Goal: Check status: Check status

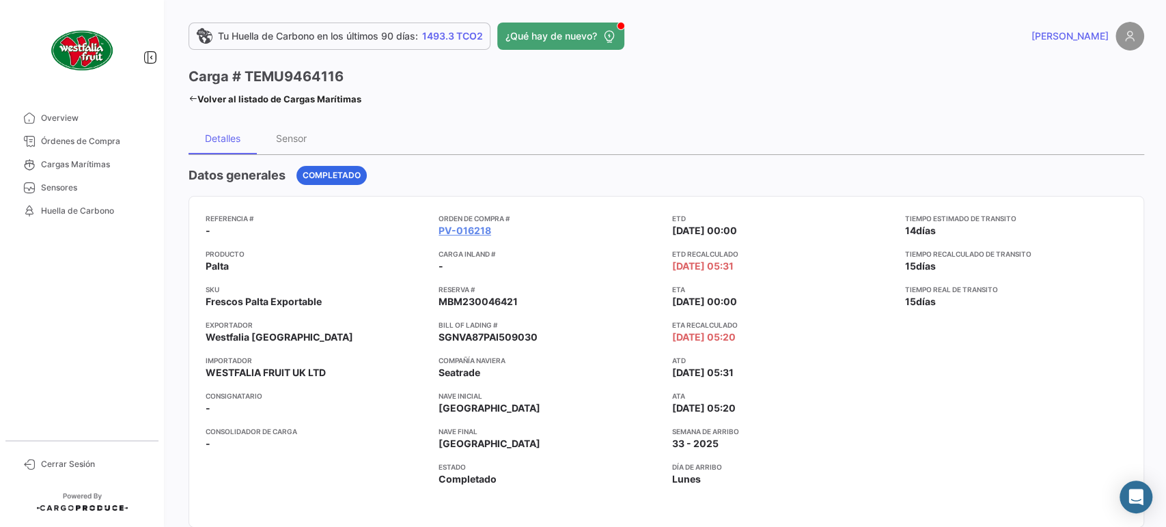
click at [279, 101] on link "Volver al listado de Cargas Marítimas" at bounding box center [275, 99] width 173 height 19
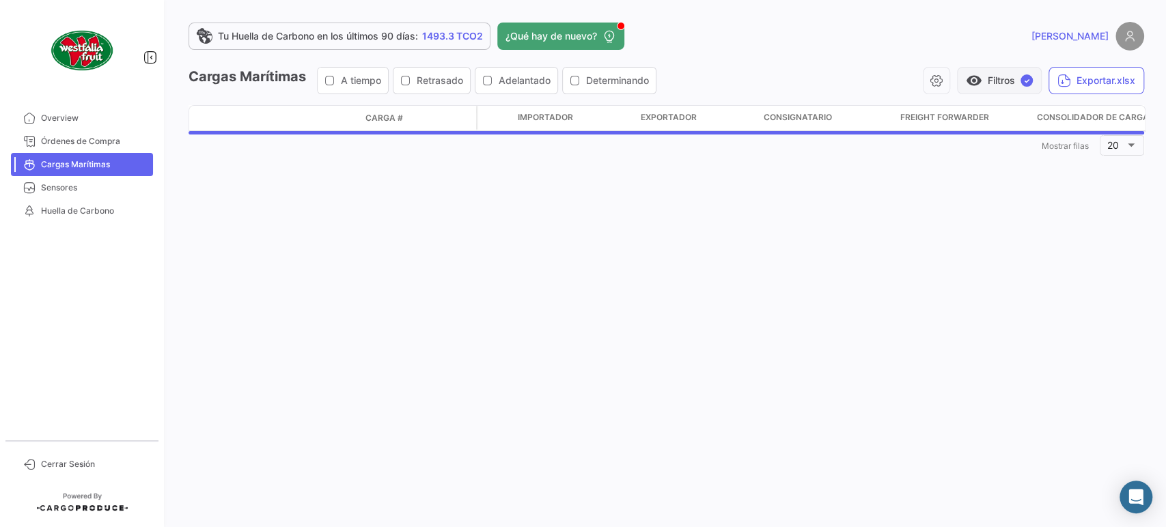
click at [1013, 75] on button "visibility Filtros ✓" at bounding box center [999, 80] width 85 height 27
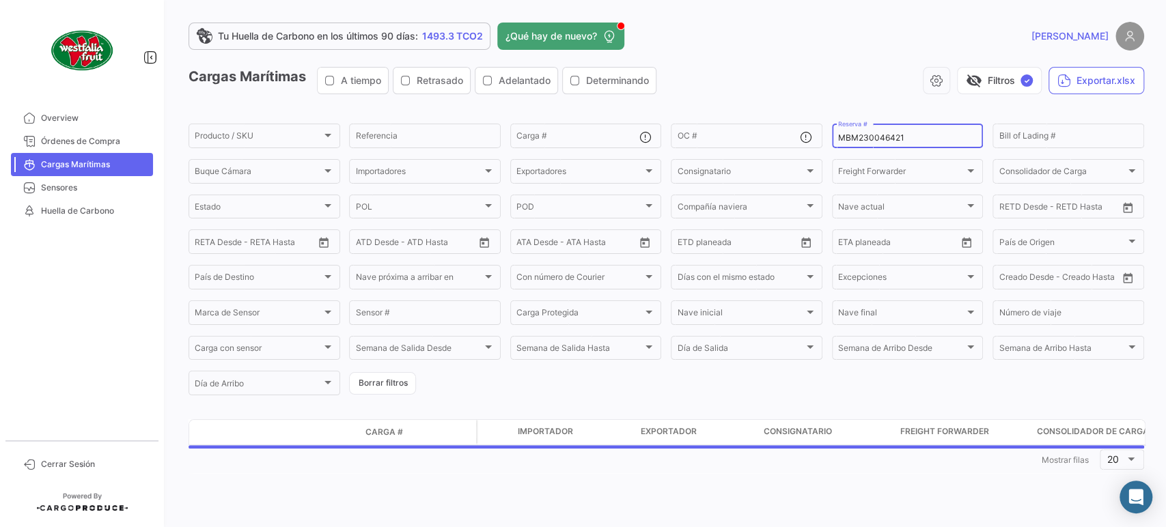
click at [907, 119] on app-list-header "Cargas Marítimas A tiempo Retrasado Adelantado Determinando visibility_off Filt…" at bounding box center [667, 232] width 956 height 331
click at [871, 135] on input "MBM230046421" at bounding box center [907, 138] width 139 height 10
paste input "40810686"
type input "40810686"
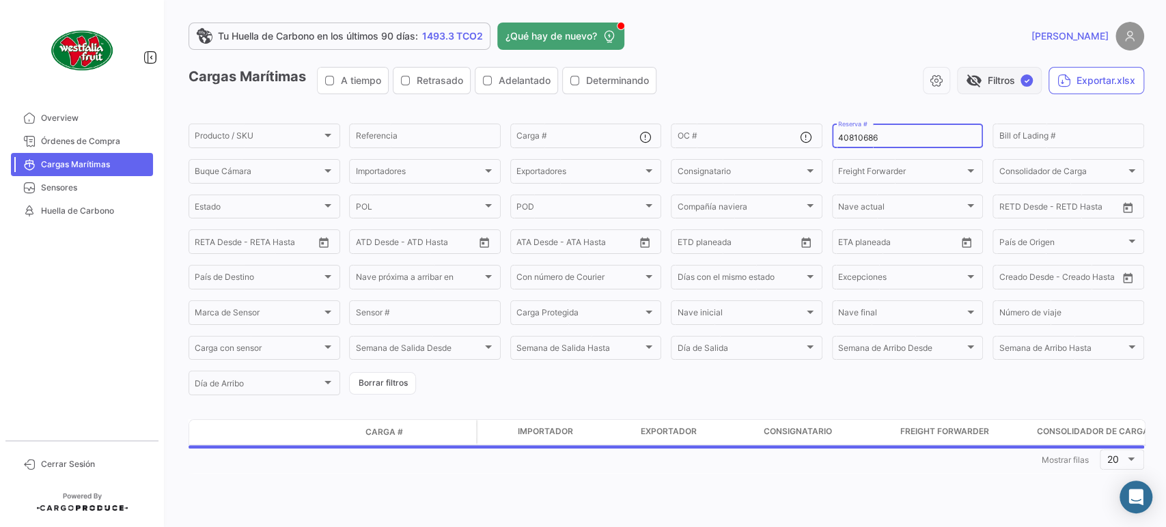
click at [987, 77] on button "visibility_off Filtros ✓" at bounding box center [999, 80] width 85 height 27
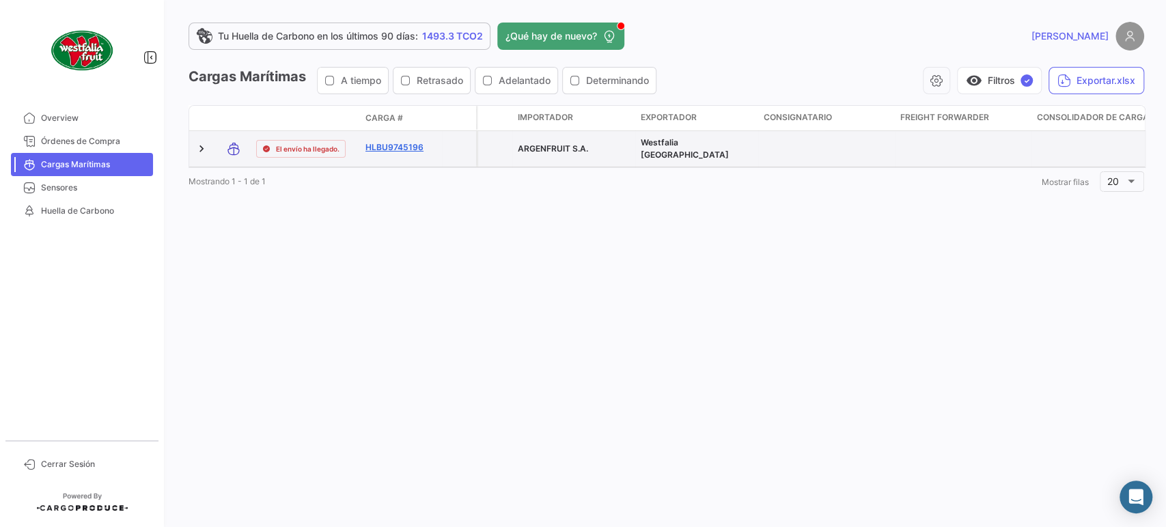
click at [410, 144] on link "HLBU9745196" at bounding box center [401, 147] width 71 height 12
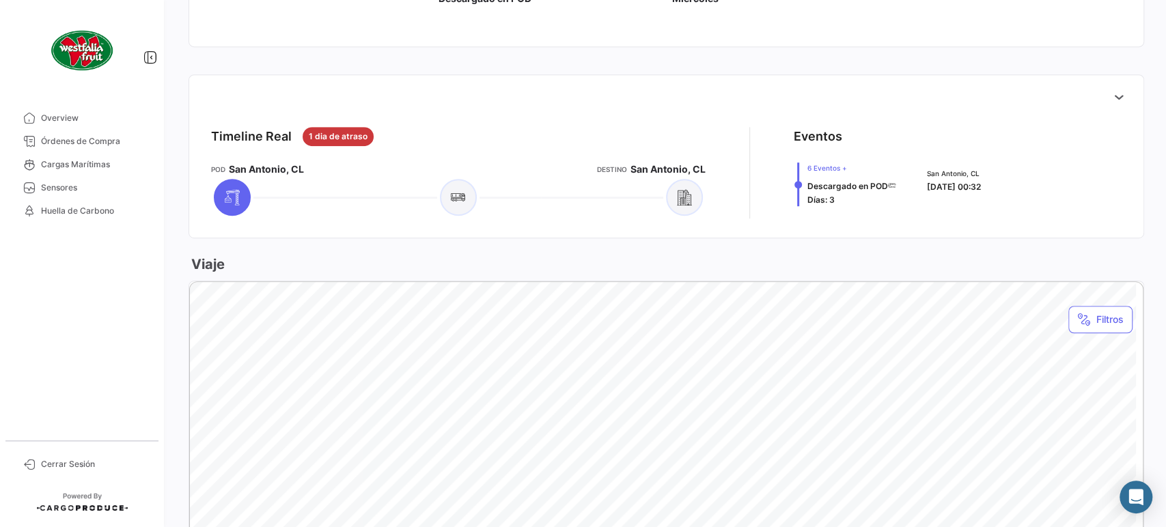
scroll to position [531, 0]
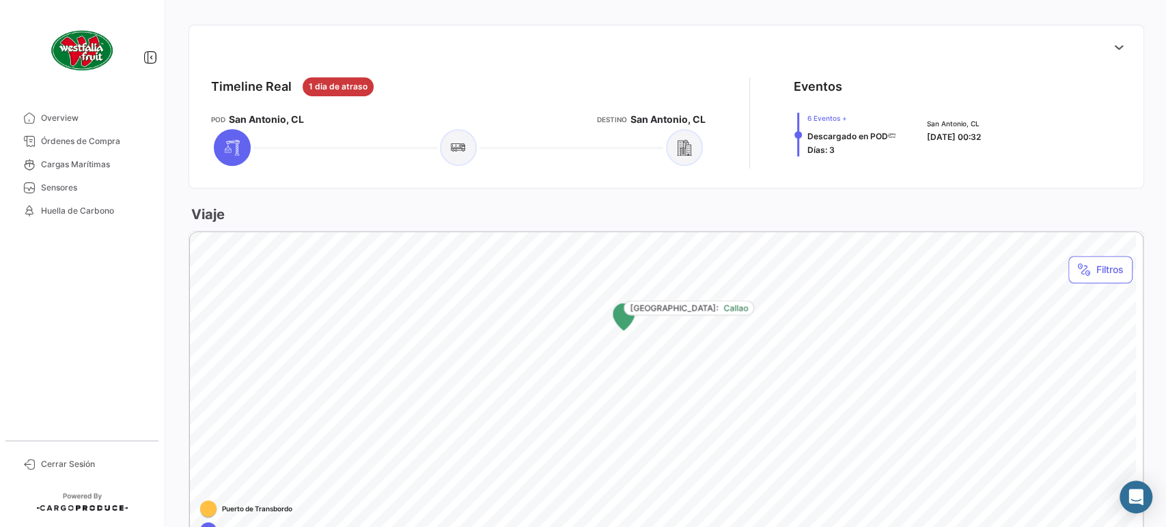
click at [1102, 55] on div at bounding box center [666, 46] width 933 height 27
click at [1095, 57] on div at bounding box center [666, 46] width 933 height 27
click at [1112, 48] on icon at bounding box center [1119, 47] width 14 height 14
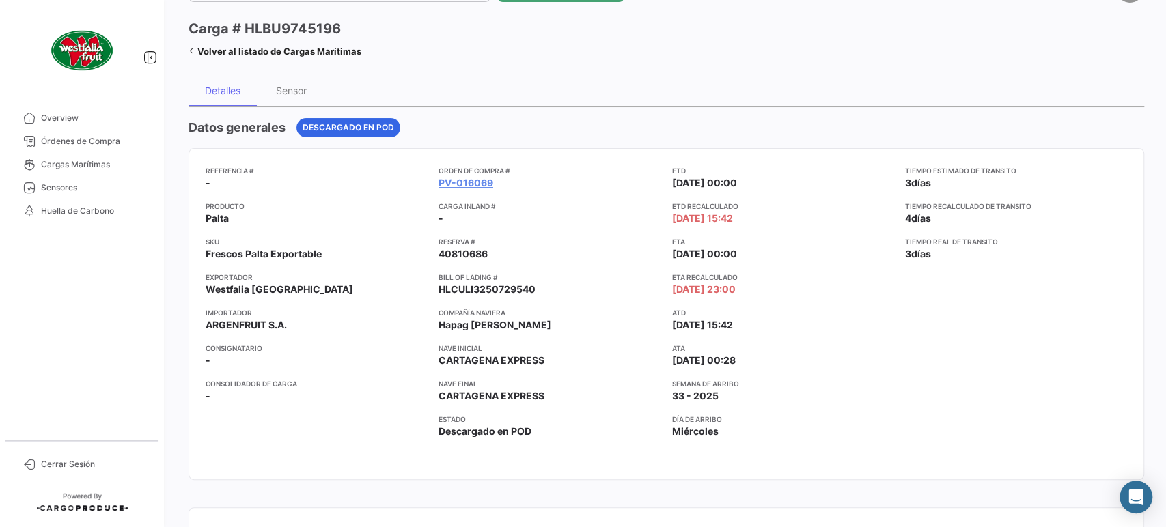
scroll to position [0, 0]
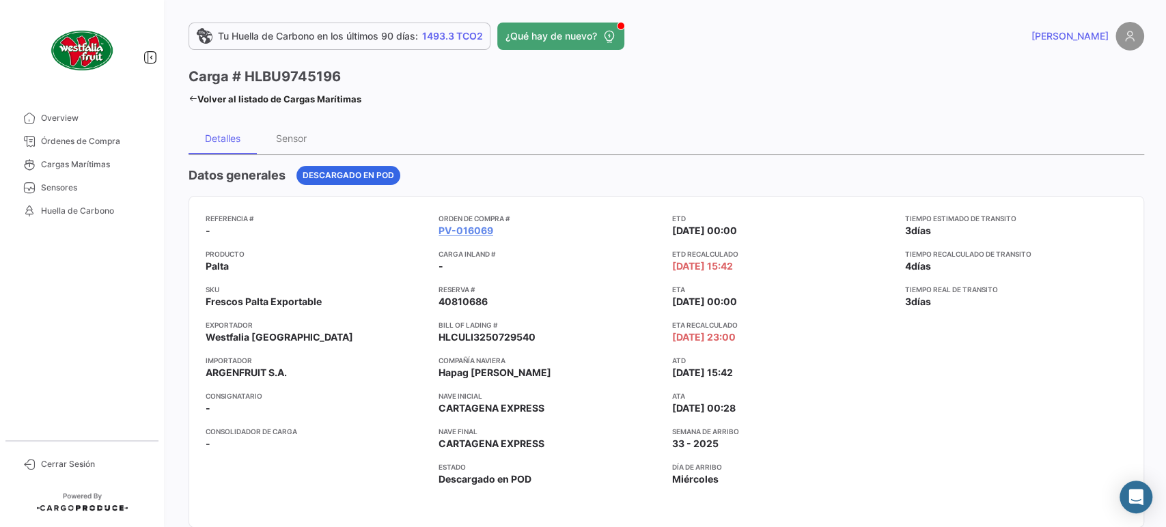
click at [235, 92] on link "Volver al listado de Cargas Marítimas" at bounding box center [275, 99] width 173 height 19
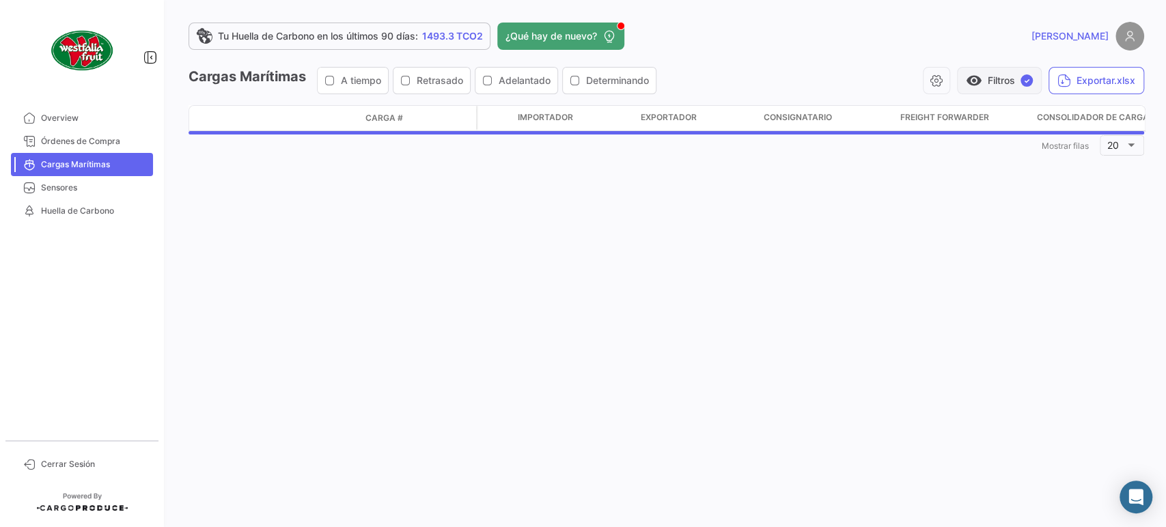
click at [1032, 71] on button "visibility Filtros ✓" at bounding box center [999, 80] width 85 height 27
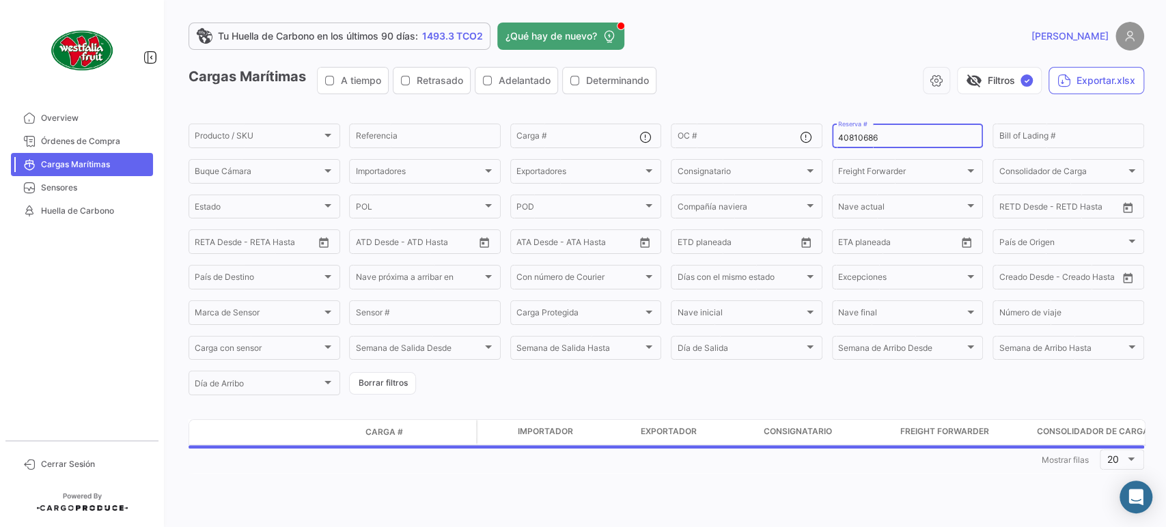
click at [896, 124] on div "40810686 Reserva #" at bounding box center [907, 135] width 139 height 27
click at [883, 137] on input "40810686" at bounding box center [907, 138] width 139 height 10
paste input "MBM230046422"
type input "MBM230046422"
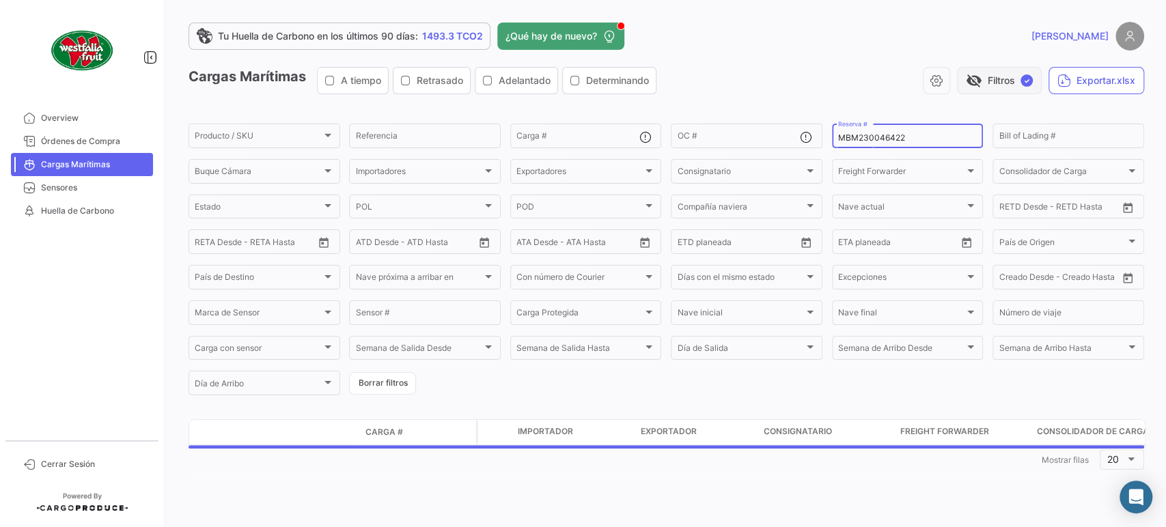
click at [1011, 77] on button "visibility_off Filtros ✓" at bounding box center [999, 80] width 85 height 27
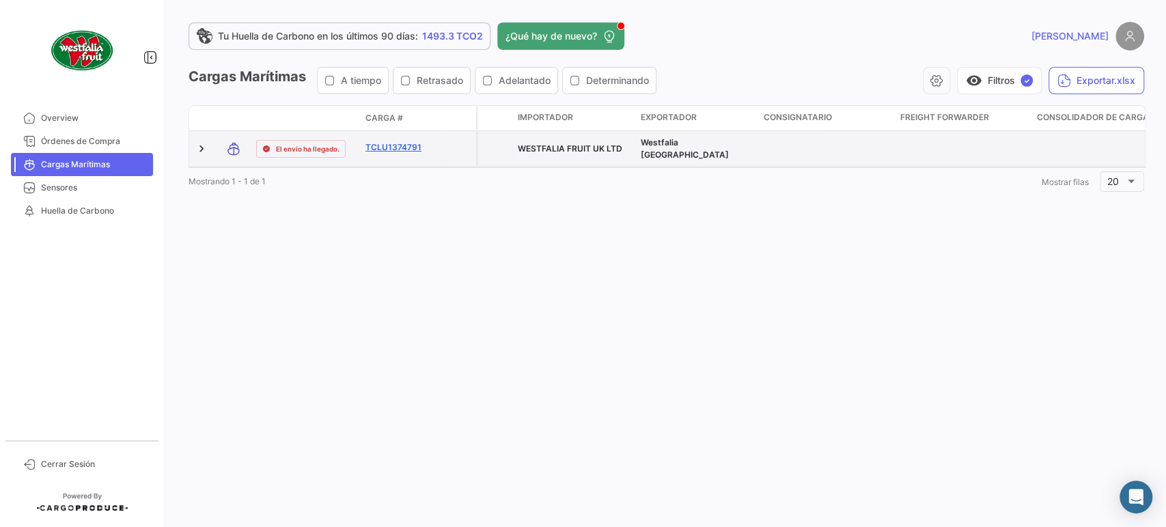
click at [400, 151] on link "TCLU1374791" at bounding box center [401, 147] width 71 height 12
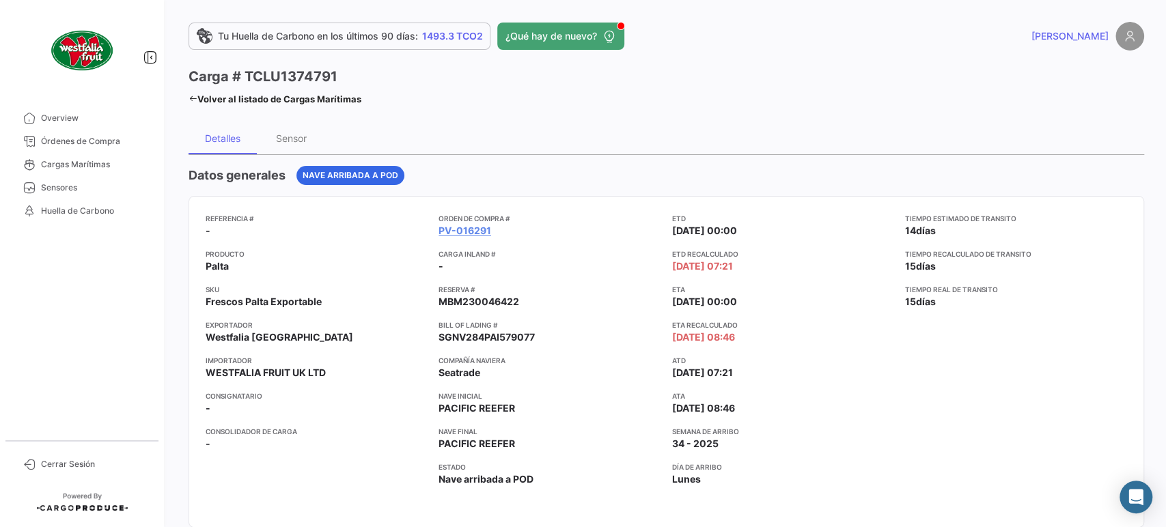
drag, startPoint x: 247, startPoint y: 100, endPoint x: 822, endPoint y: 166, distance: 578.3
click at [247, 100] on link "Volver al listado de Cargas Marítimas" at bounding box center [275, 99] width 173 height 19
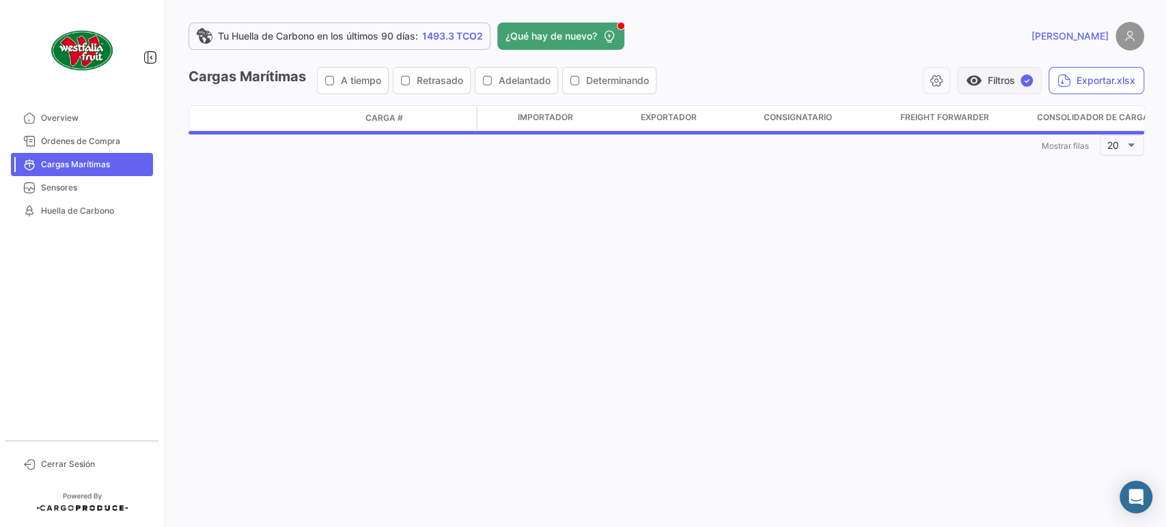
click at [982, 82] on button "visibility Filtros ✓" at bounding box center [999, 80] width 85 height 27
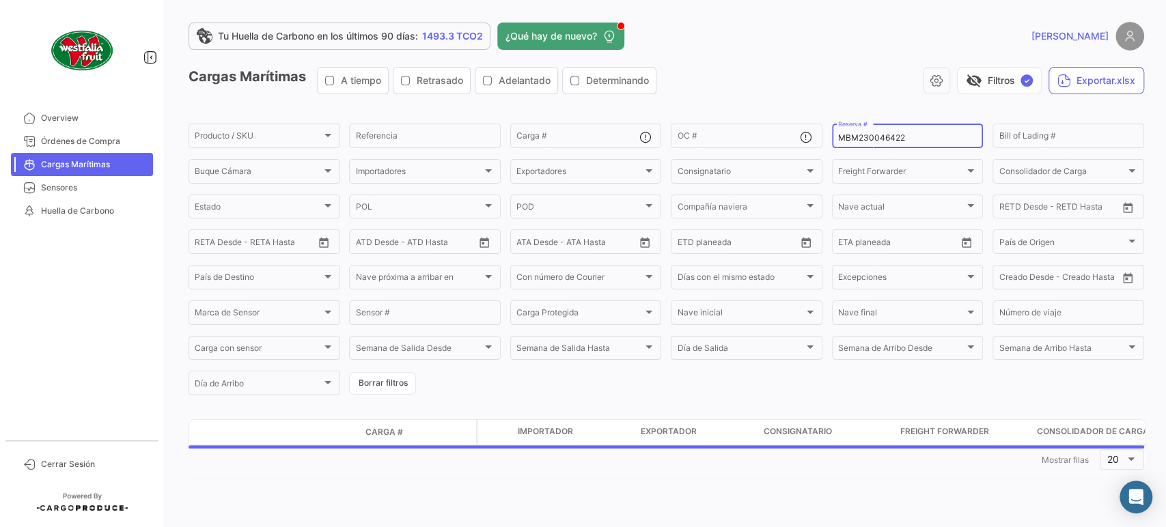
click at [860, 135] on input "MBM230046422" at bounding box center [907, 138] width 139 height 10
paste input "4"
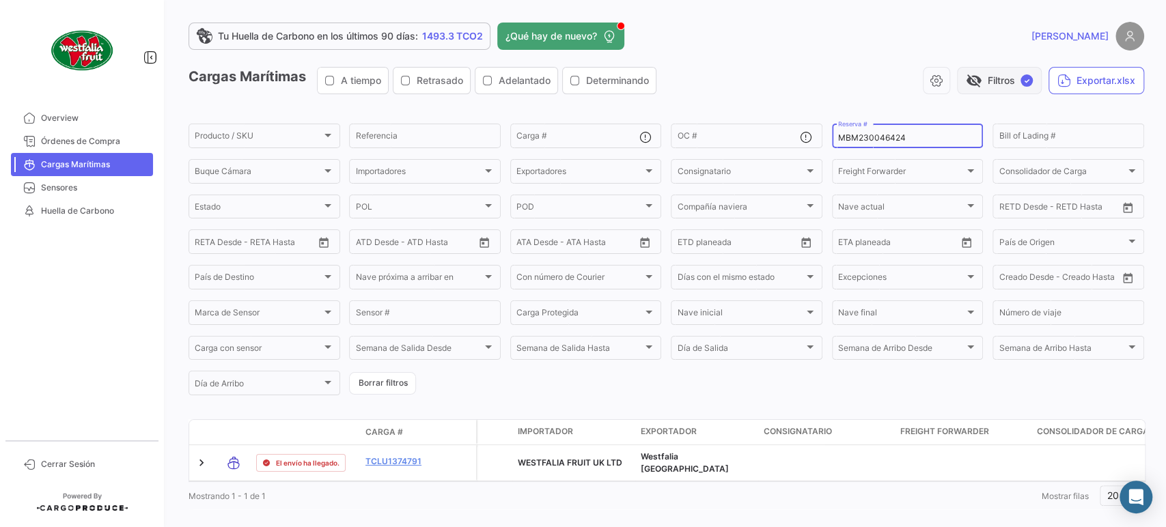
type input "MBM230046424"
click at [991, 78] on button "visibility_off Filtros ✓" at bounding box center [999, 80] width 85 height 27
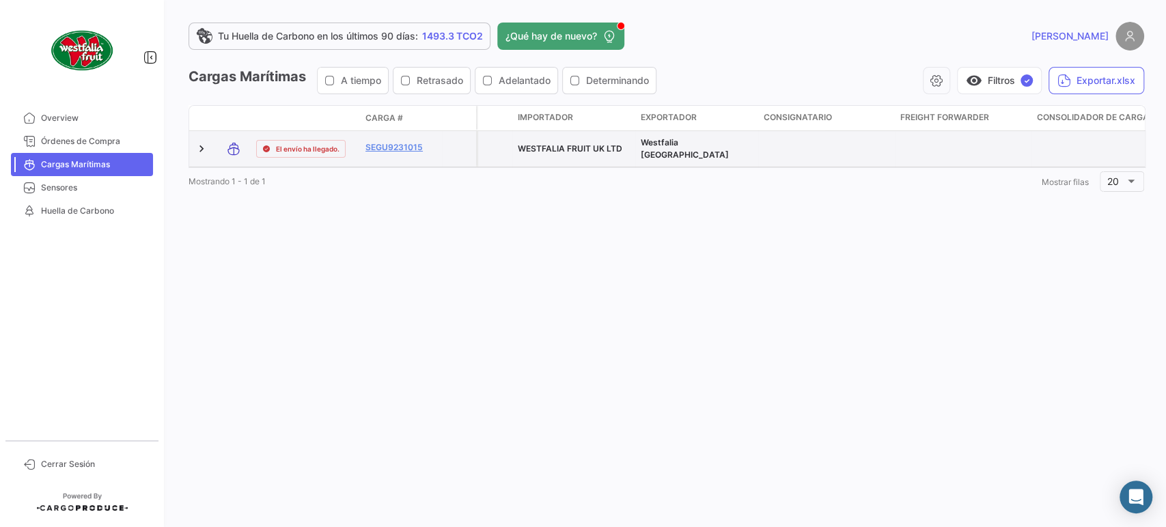
click at [398, 136] on datatable-body-cell "SEGU9231015" at bounding box center [401, 149] width 82 height 36
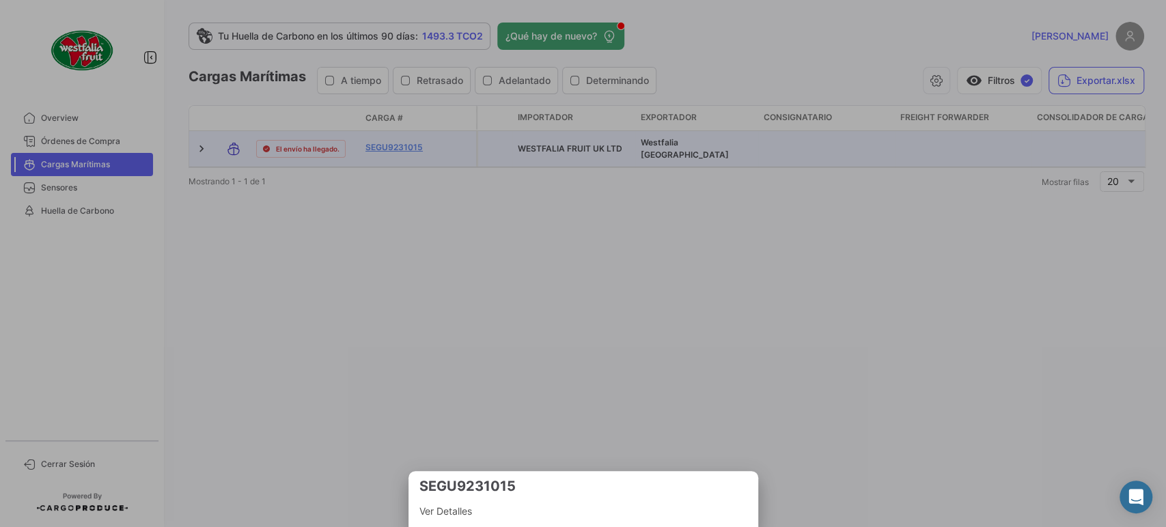
click at [394, 143] on div at bounding box center [583, 263] width 1166 height 527
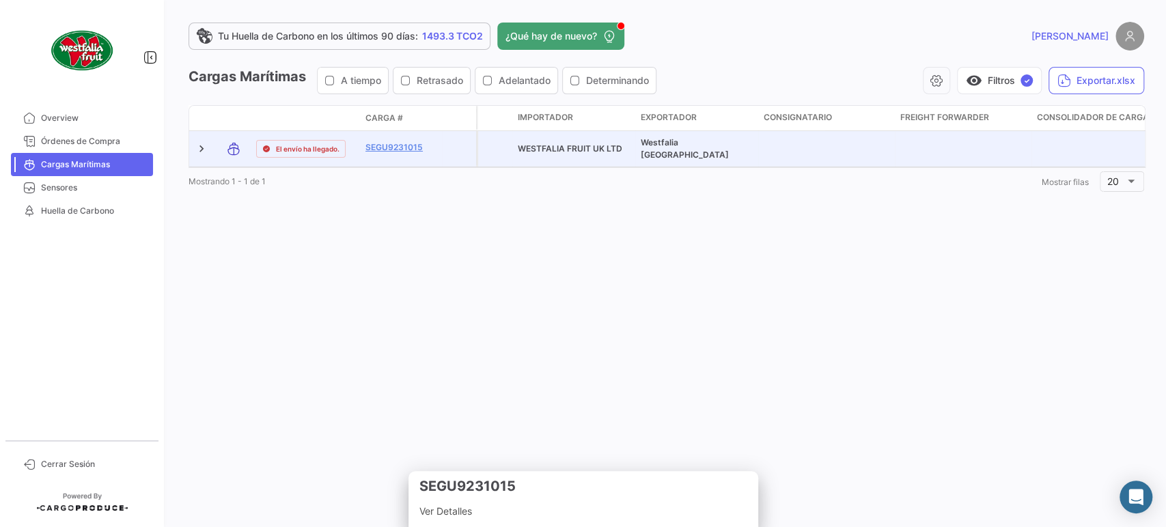
click at [394, 143] on link "SEGU9231015" at bounding box center [401, 147] width 71 height 12
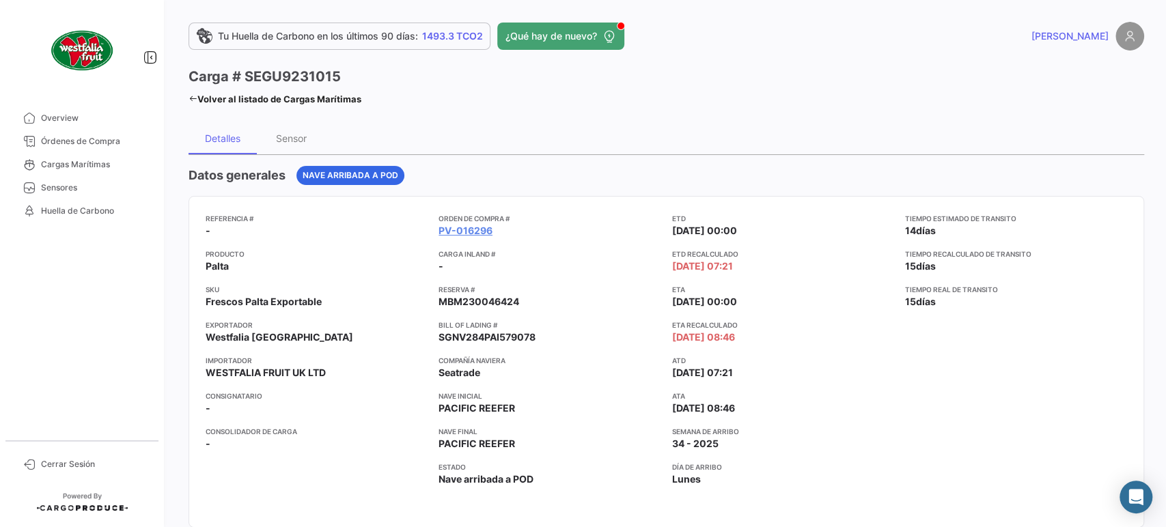
click at [297, 94] on link "Volver al listado de Cargas Marítimas" at bounding box center [275, 99] width 173 height 19
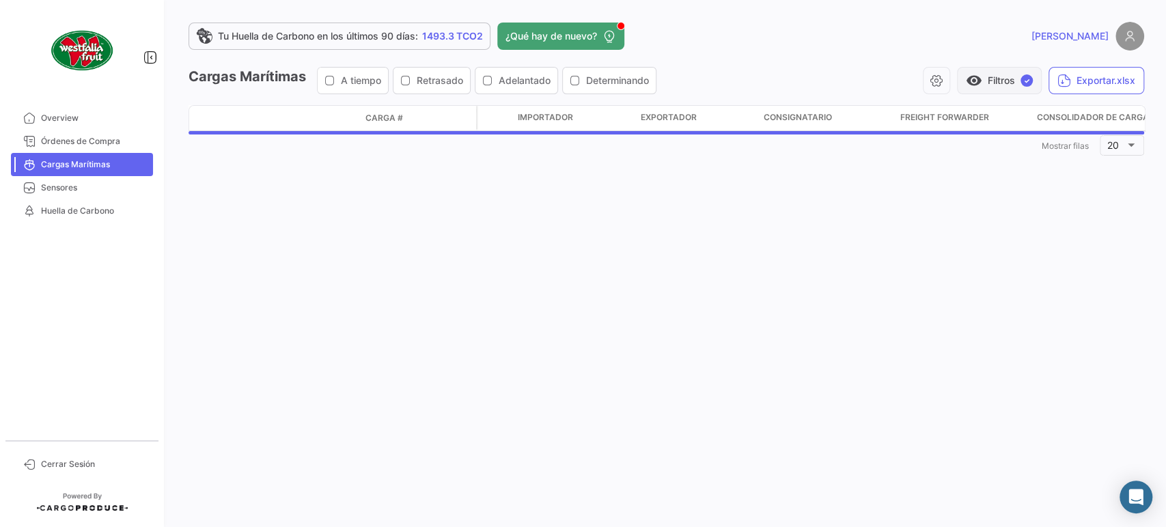
click at [989, 75] on button "visibility Filtros ✓" at bounding box center [999, 80] width 85 height 27
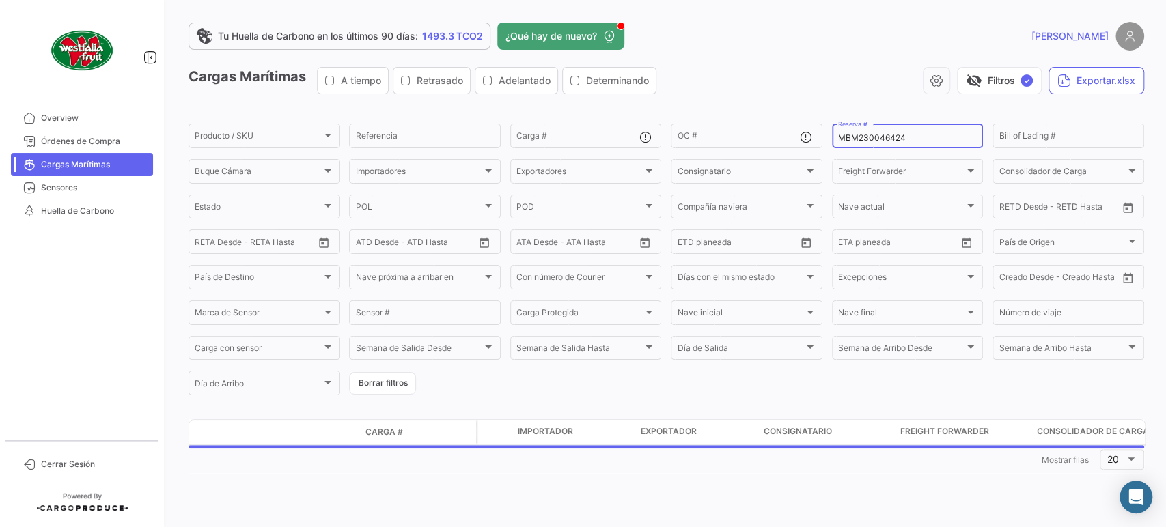
click at [876, 136] on input "MBM230046424" at bounding box center [907, 138] width 139 height 10
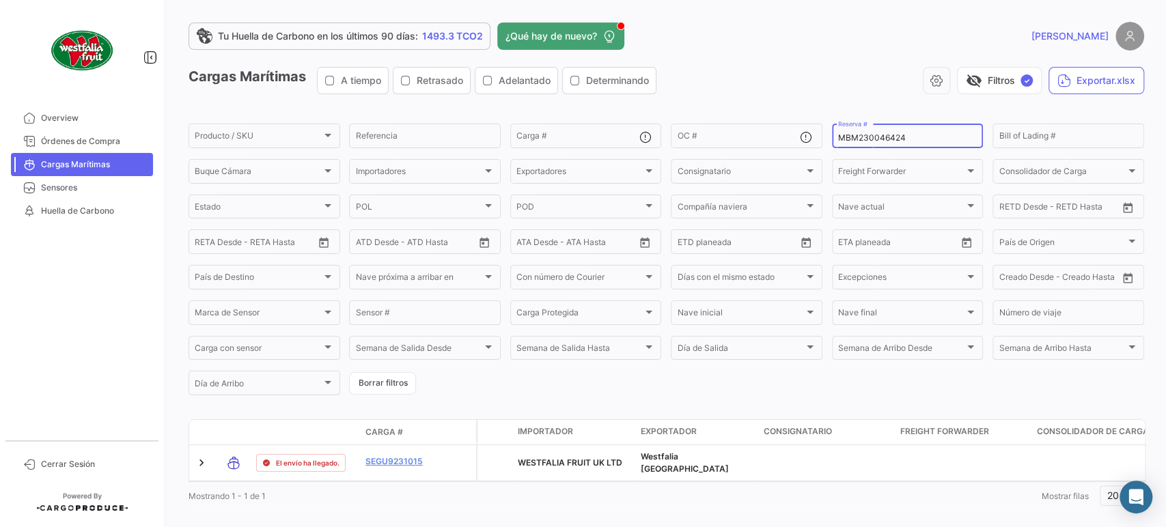
paste input "51412"
type input "MBM230051412"
click at [975, 79] on button "visibility_off Filtros ✓" at bounding box center [999, 80] width 85 height 27
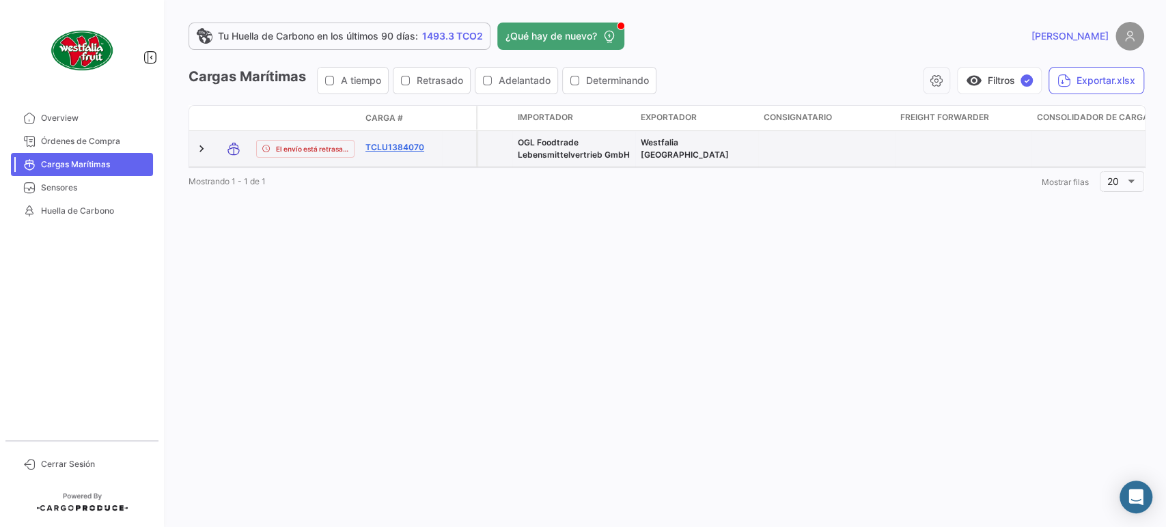
click at [411, 152] on link "TCLU1384070" at bounding box center [401, 147] width 71 height 12
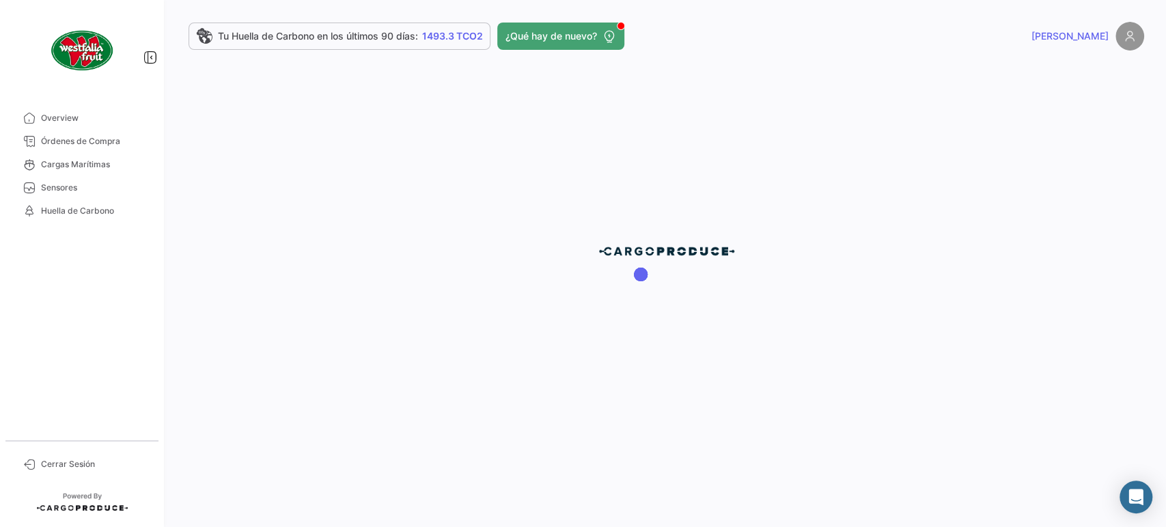
drag, startPoint x: 470, startPoint y: 206, endPoint x: 495, endPoint y: 230, distance: 34.3
click at [473, 206] on div at bounding box center [667, 263] width 1000 height 527
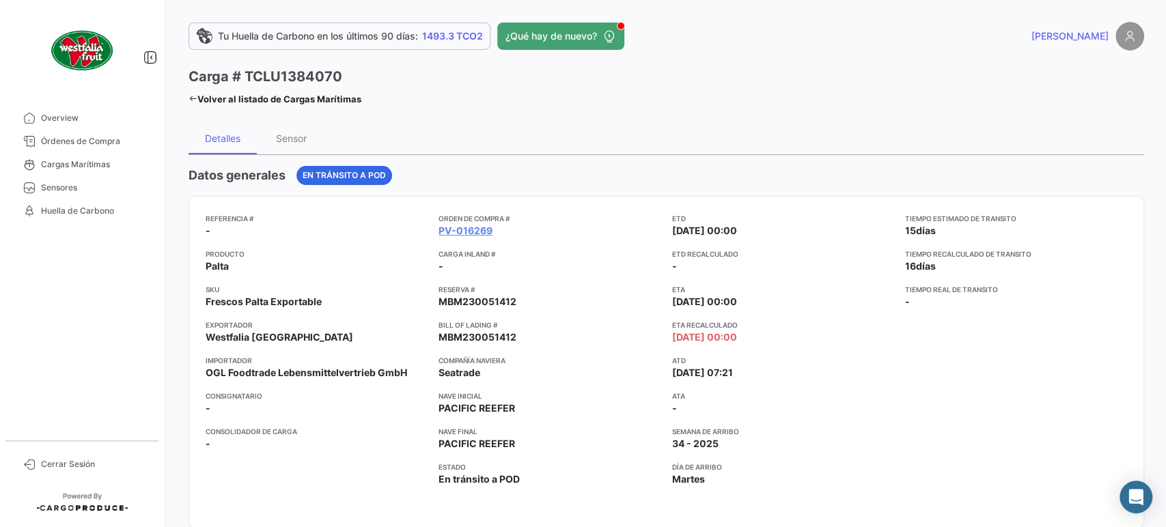
click at [279, 109] on mat-toolbar-row "Carga # TCLU1384070 Volver al listado [PERSON_NAME] Marítimas" at bounding box center [667, 89] width 956 height 44
click at [273, 90] on link "Volver al listado de Cargas Marítimas" at bounding box center [275, 99] width 173 height 19
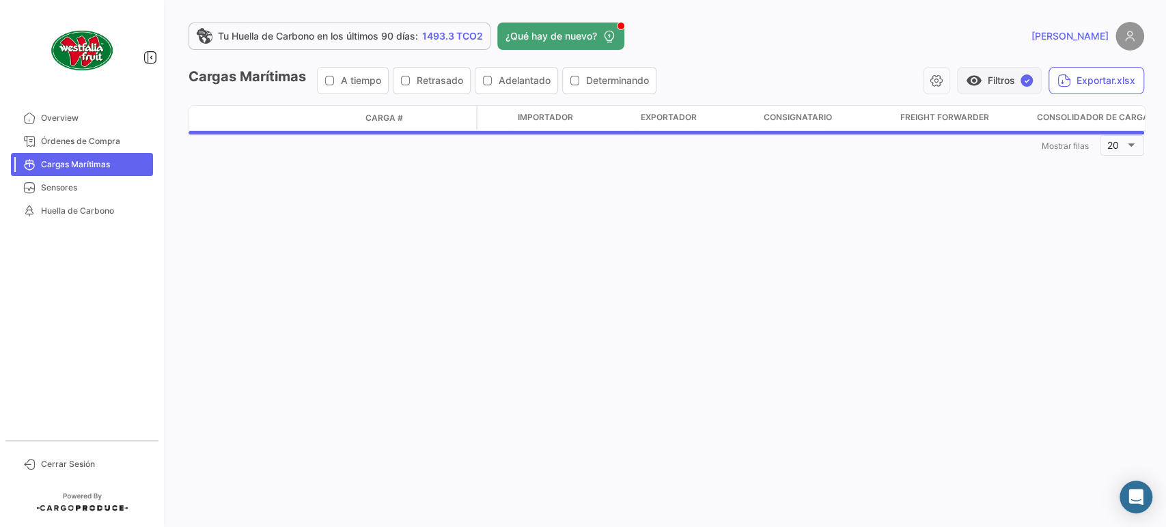
click at [981, 70] on button "visibility Filtros ✓" at bounding box center [999, 80] width 85 height 27
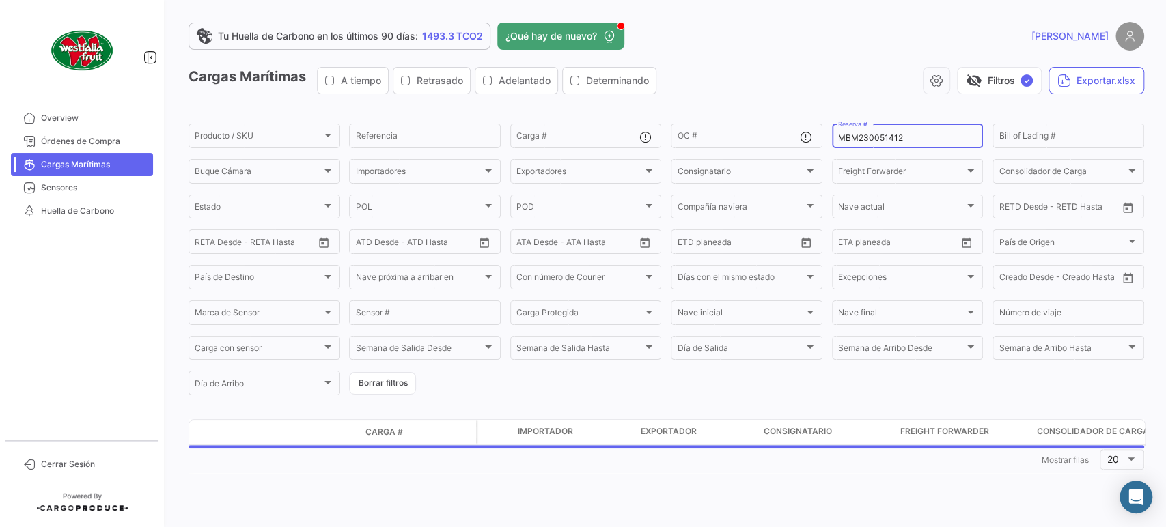
drag, startPoint x: 896, startPoint y: 126, endPoint x: 887, endPoint y: 139, distance: 16.1
click at [896, 126] on div "MBM230051412 Reserva #" at bounding box center [907, 135] width 139 height 27
click at [885, 139] on input "MBM230051412" at bounding box center [907, 138] width 139 height 10
paste input "3"
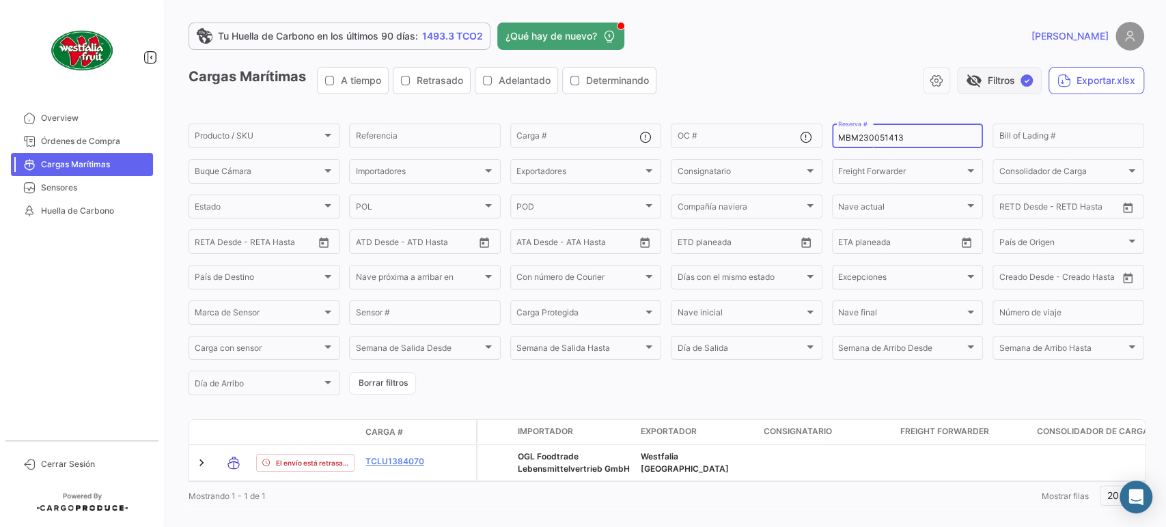
type input "MBM230051413"
click at [976, 74] on button "visibility_off Filtros ✓" at bounding box center [999, 80] width 85 height 27
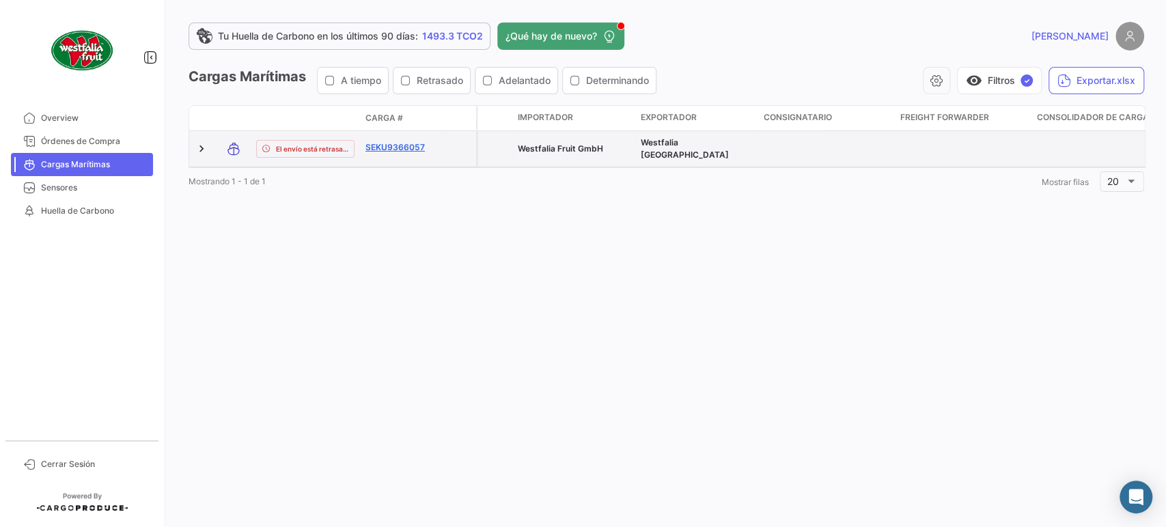
click at [381, 149] on link "SEKU9366057" at bounding box center [401, 147] width 71 height 12
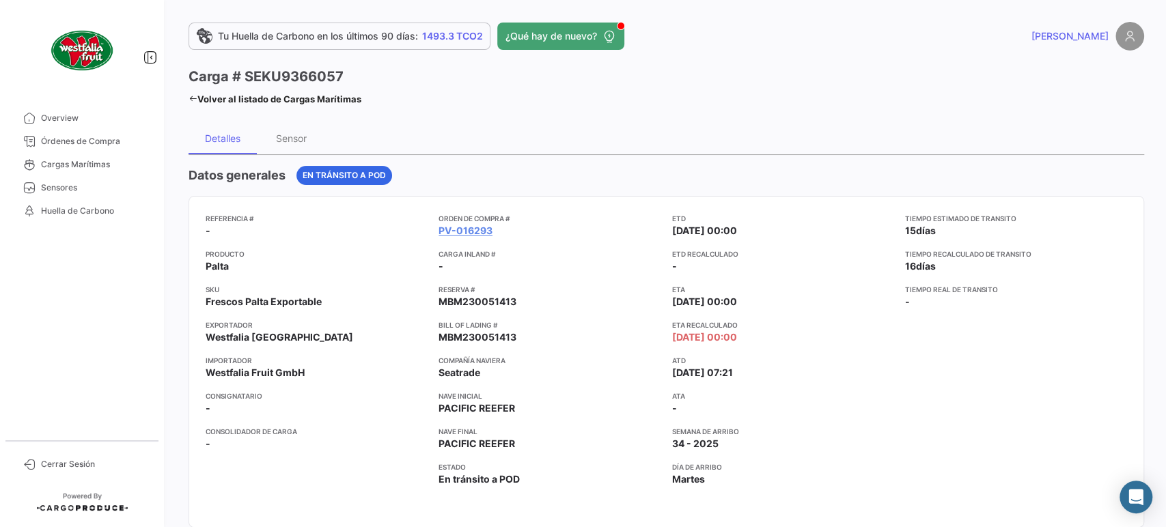
click at [320, 95] on link "Volver al listado de Cargas Marítimas" at bounding box center [275, 99] width 173 height 19
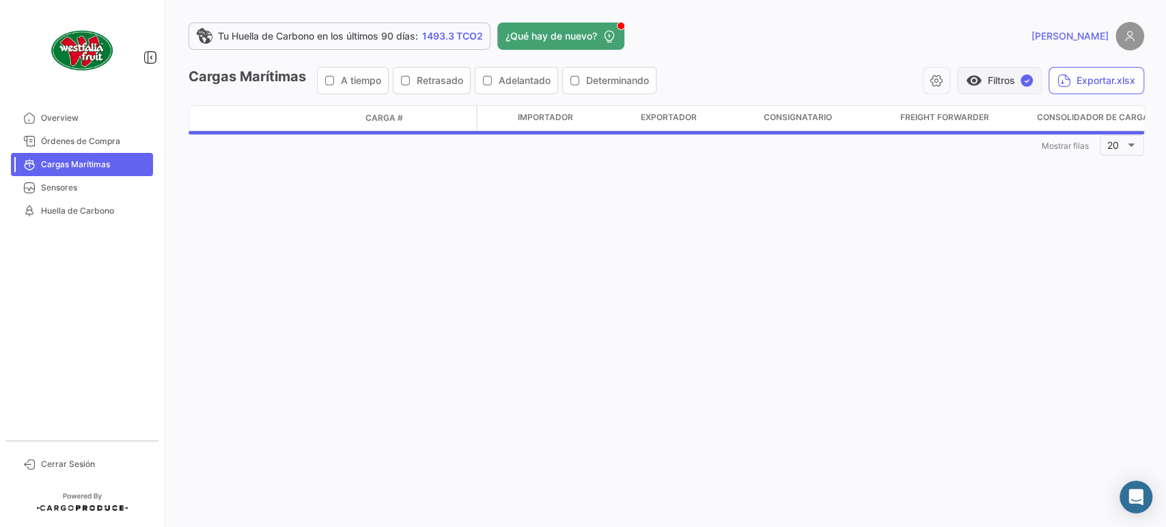
click at [976, 85] on span "visibility" at bounding box center [974, 80] width 16 height 16
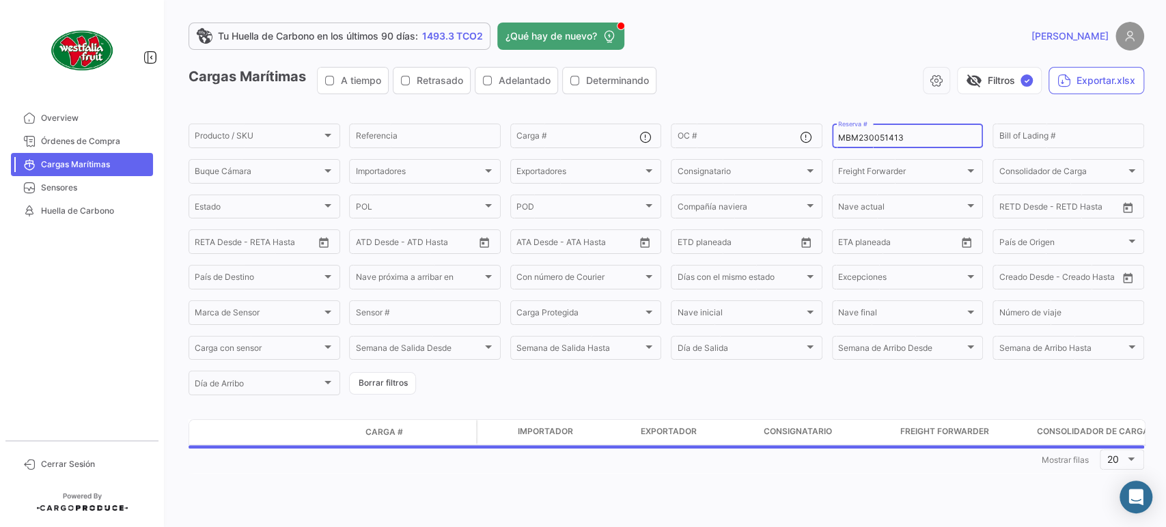
click at [899, 133] on div "MBM230051413 Reserva #" at bounding box center [907, 135] width 139 height 27
click at [896, 133] on input "MBM230051413" at bounding box center [907, 138] width 139 height 10
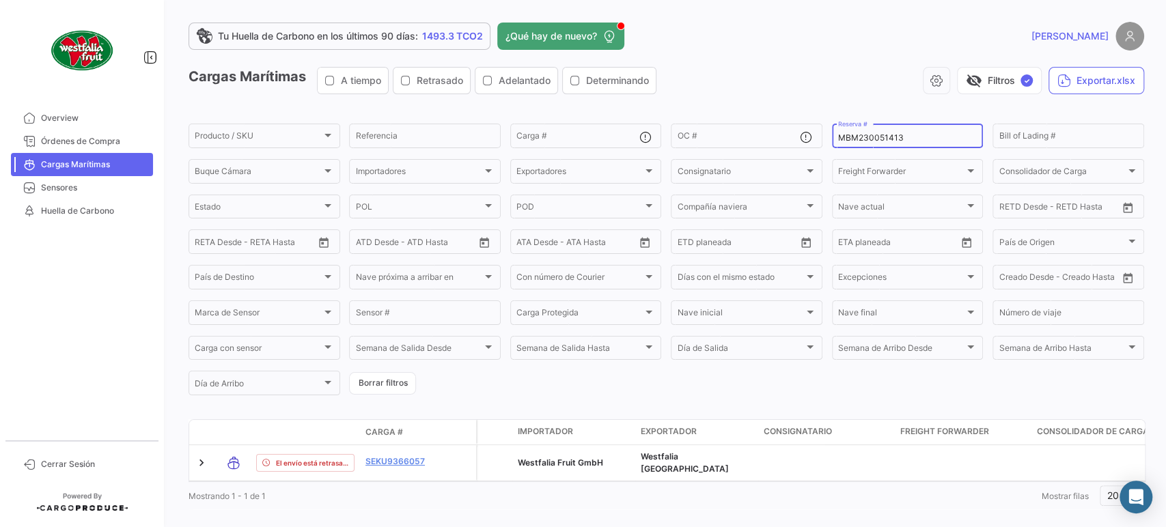
click at [896, 133] on input "MBM230051413" at bounding box center [907, 138] width 139 height 10
paste input "PER8693592A"
type input "PER8693592A"
click at [980, 82] on button "visibility_off Filtros ✓" at bounding box center [999, 80] width 85 height 27
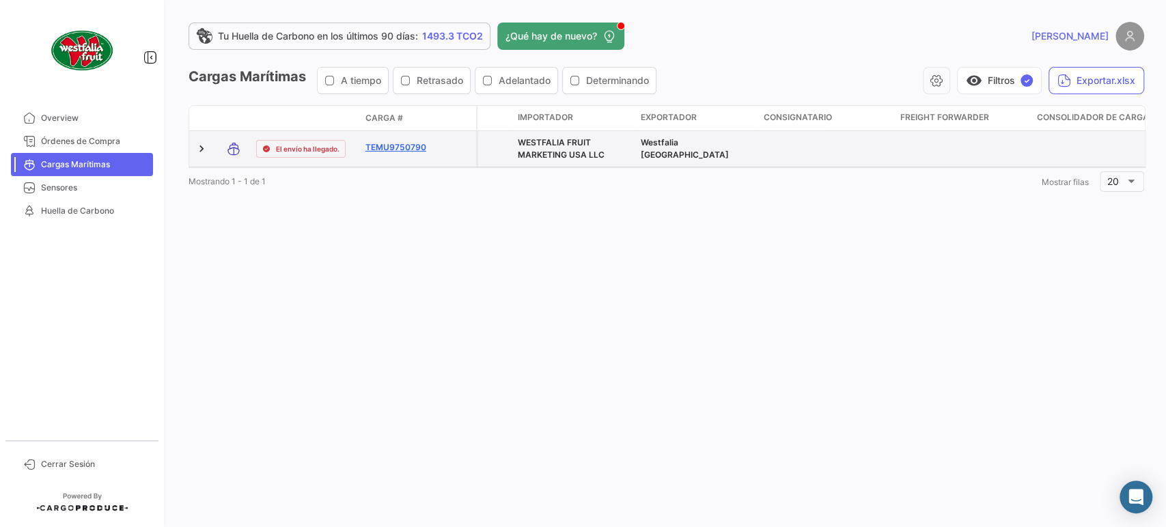
click at [407, 142] on link "TEMU9750790" at bounding box center [401, 147] width 71 height 12
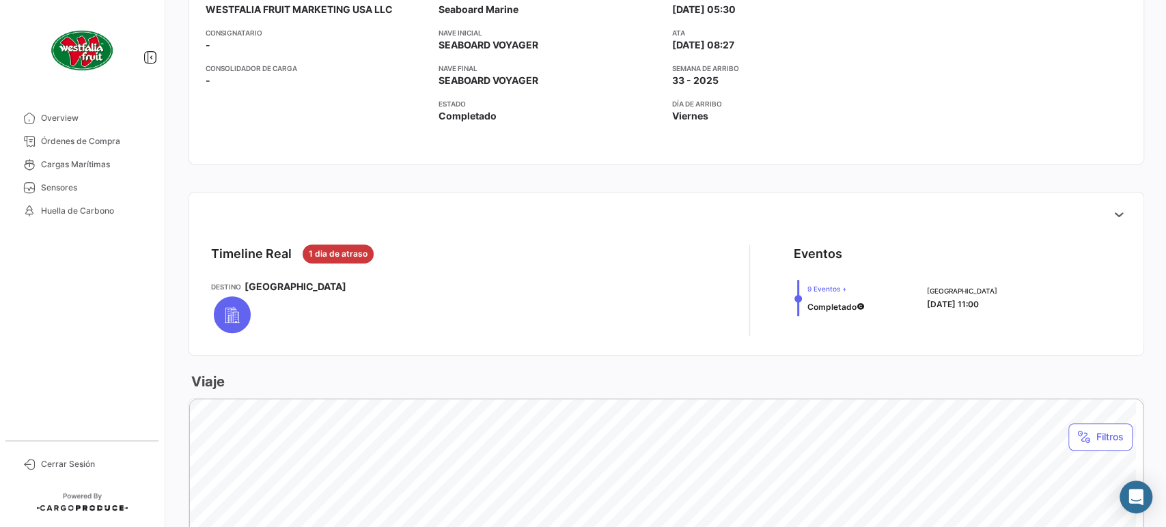
scroll to position [379, 0]
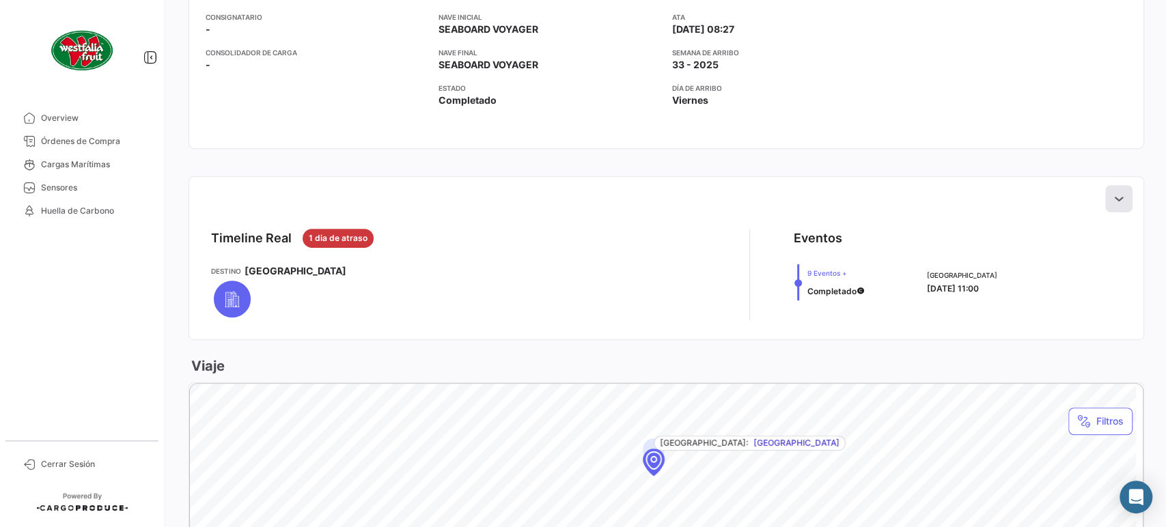
click at [1112, 198] on icon at bounding box center [1119, 199] width 14 height 14
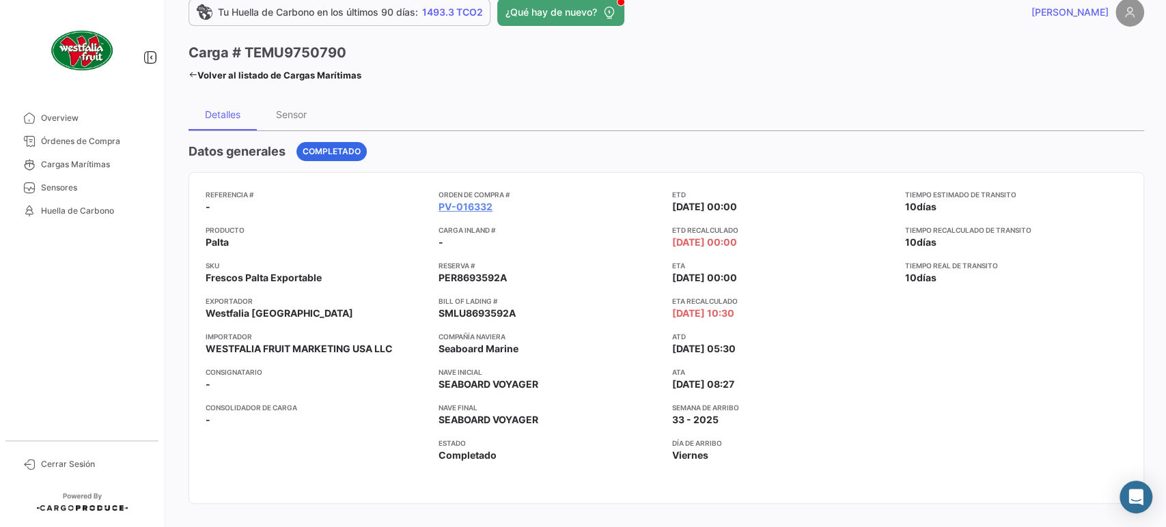
scroll to position [0, 0]
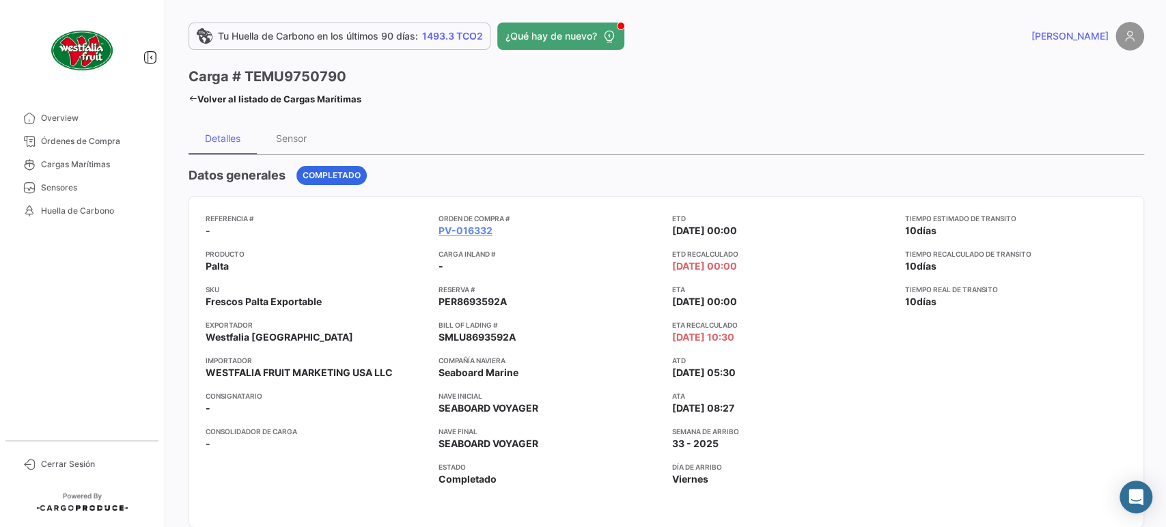
click at [282, 74] on h3 "Carga # TEMU9750790" at bounding box center [268, 76] width 158 height 19
click at [257, 109] on mat-toolbar-row "Carga # TEMU9750790 Volver al listado [PERSON_NAME] Marítimas" at bounding box center [667, 89] width 956 height 44
click at [260, 102] on link "Volver al listado de Cargas Marítimas" at bounding box center [275, 99] width 173 height 19
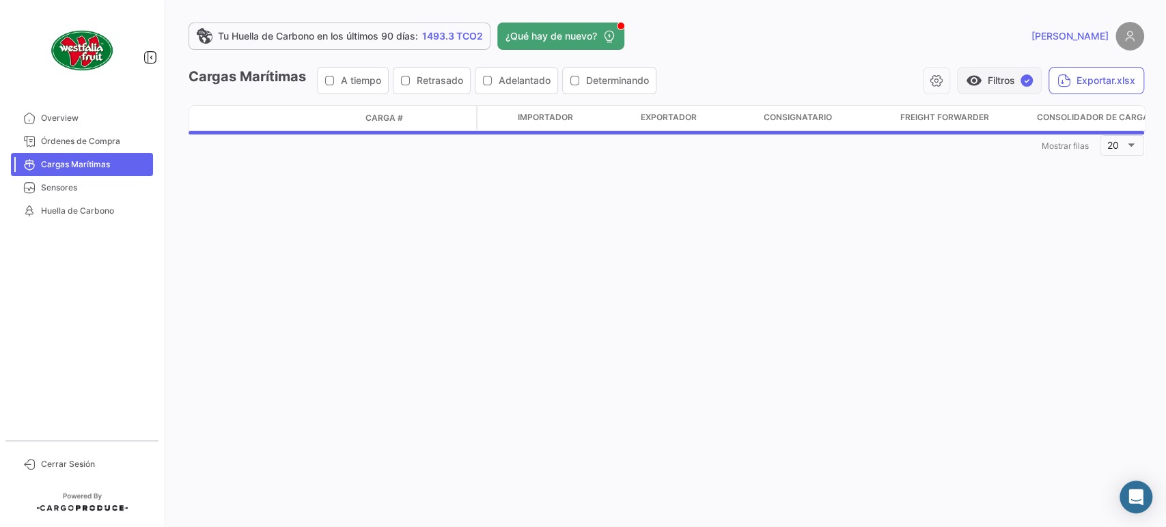
click at [1014, 75] on button "visibility Filtros ✓" at bounding box center [999, 80] width 85 height 27
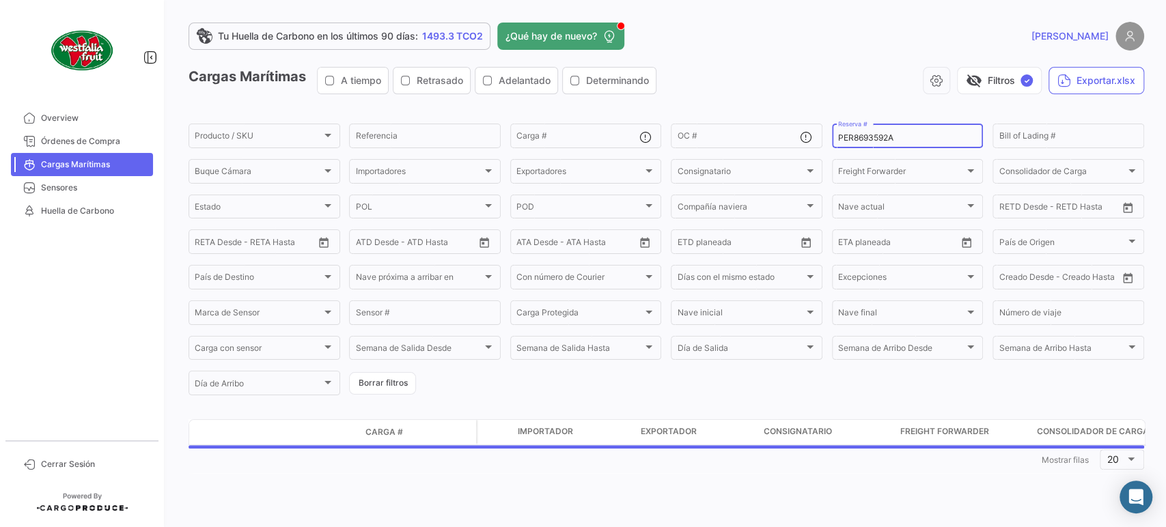
click at [905, 135] on input "PER8693592A" at bounding box center [907, 138] width 139 height 10
paste input "87978"
type input "PER8687978A"
click at [985, 82] on button "visibility_off Filtros ✓" at bounding box center [999, 80] width 85 height 27
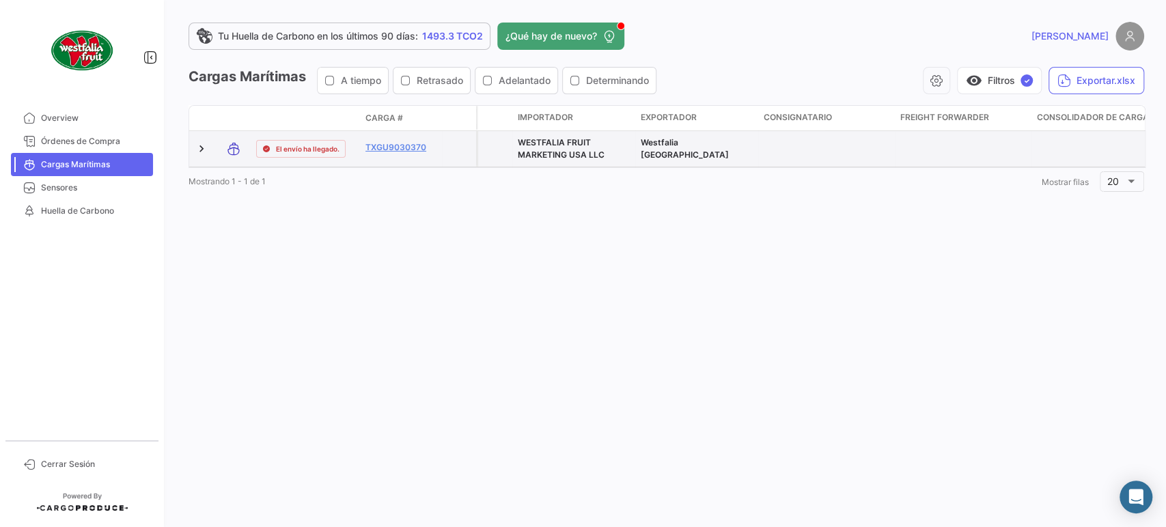
click at [402, 139] on datatable-body-cell "TXGU9030370" at bounding box center [401, 149] width 82 height 36
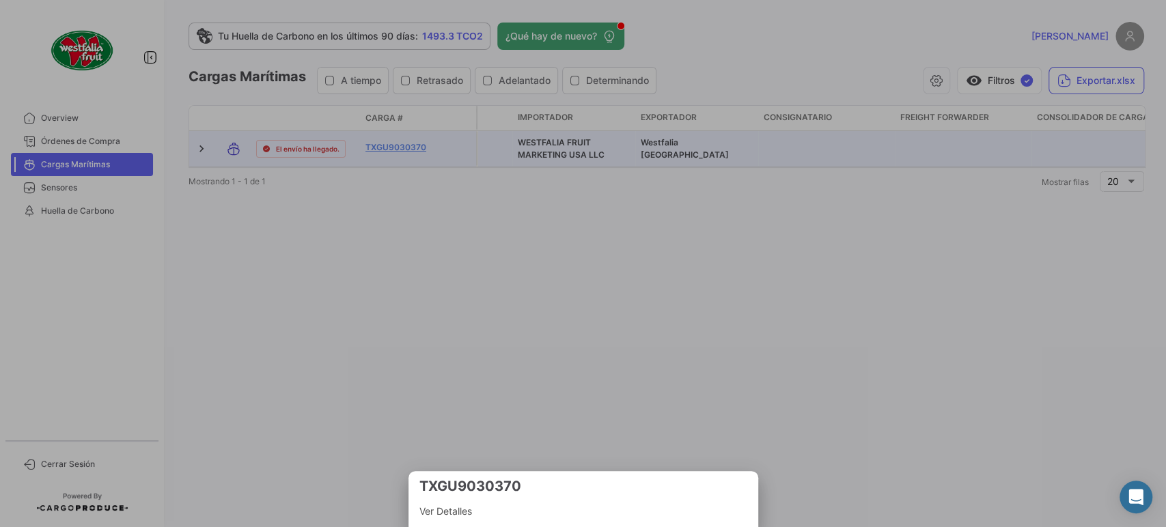
click at [396, 144] on div at bounding box center [583, 263] width 1166 height 527
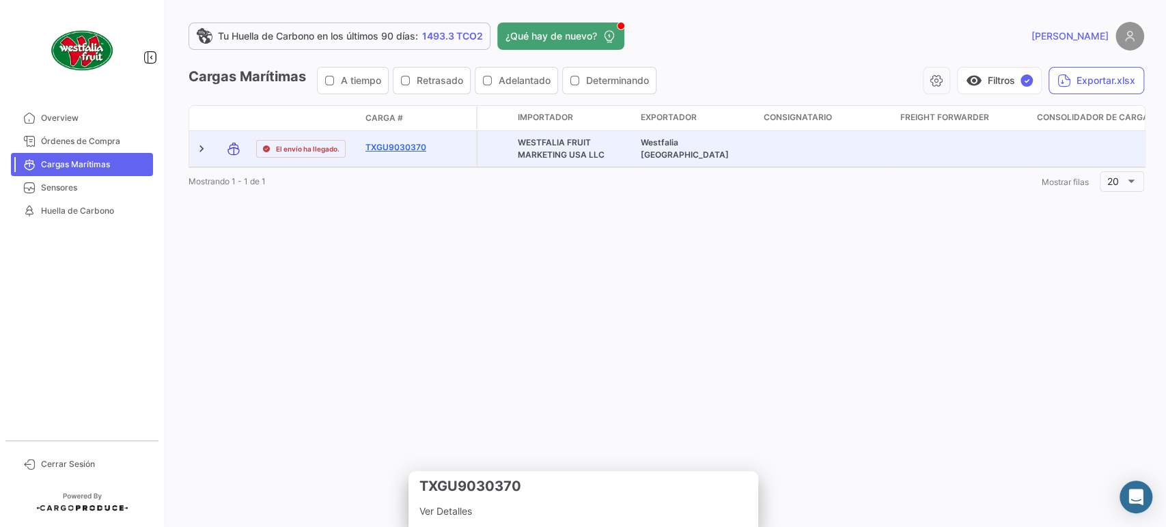
click at [392, 146] on link "TXGU9030370" at bounding box center [401, 147] width 71 height 12
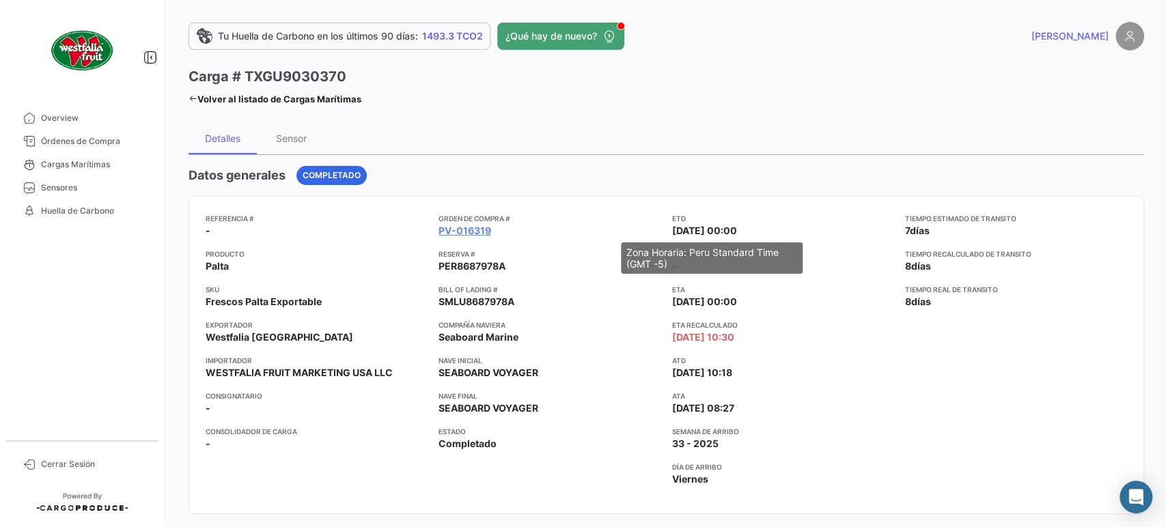
scroll to position [379, 0]
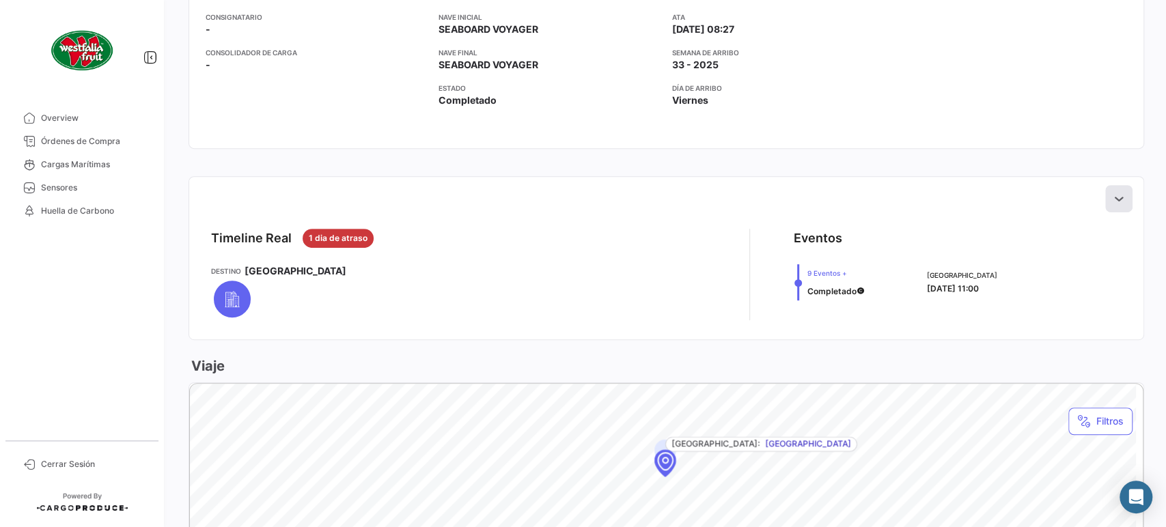
click at [1112, 195] on icon at bounding box center [1119, 199] width 14 height 14
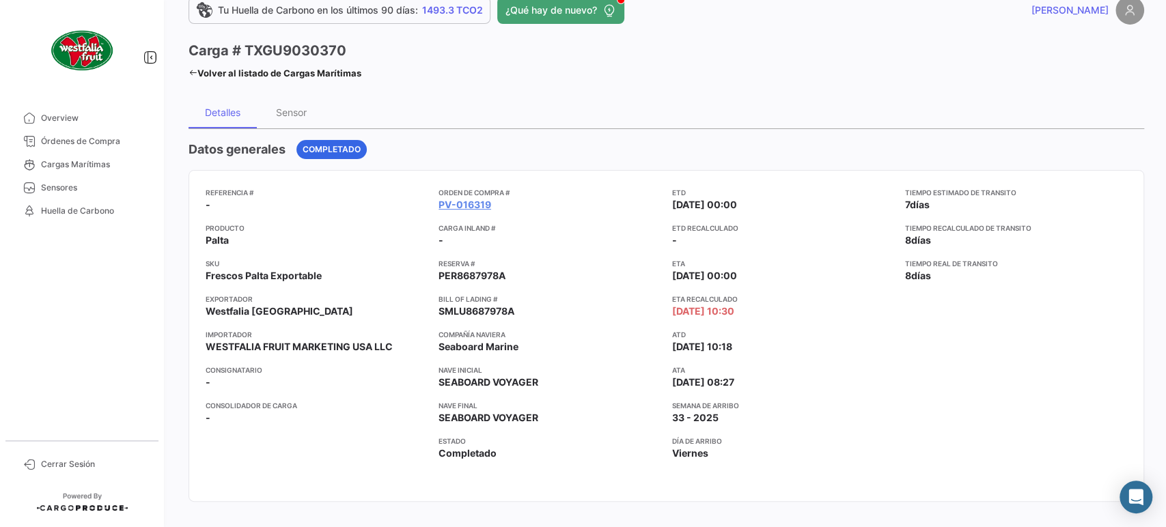
scroll to position [0, 0]
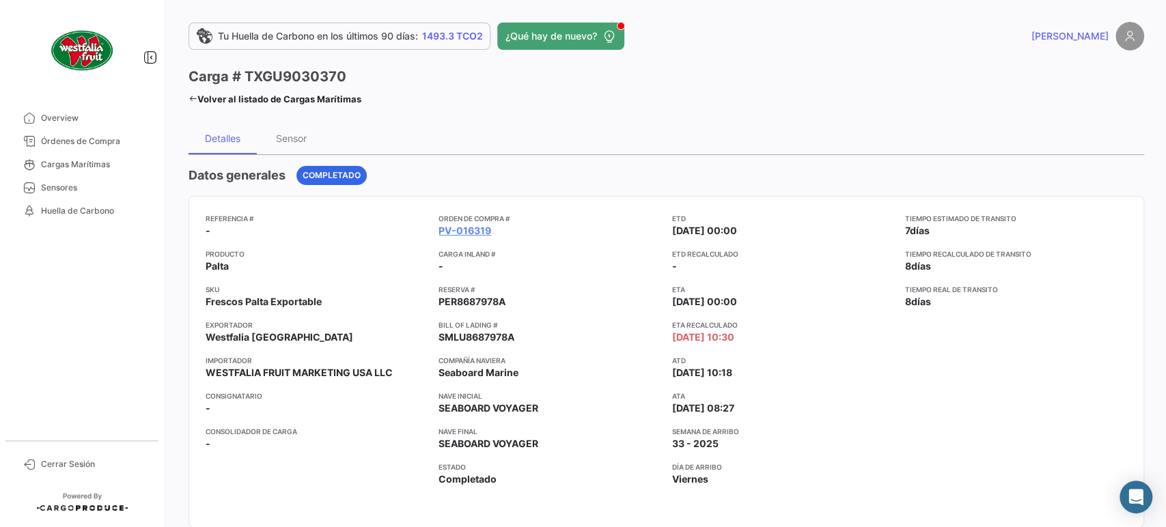
click at [241, 87] on div "Volver al listado de Cargas Marítimas" at bounding box center [275, 97] width 173 height 23
click at [238, 93] on link "Volver al listado de Cargas Marítimas" at bounding box center [275, 99] width 173 height 19
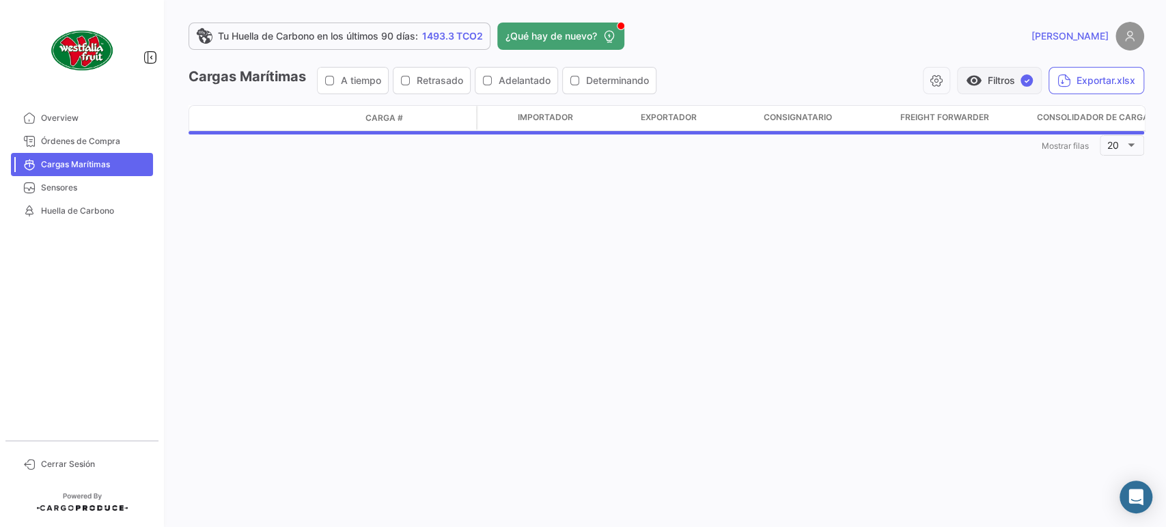
click at [1005, 89] on button "visibility Filtros ✓" at bounding box center [999, 80] width 85 height 27
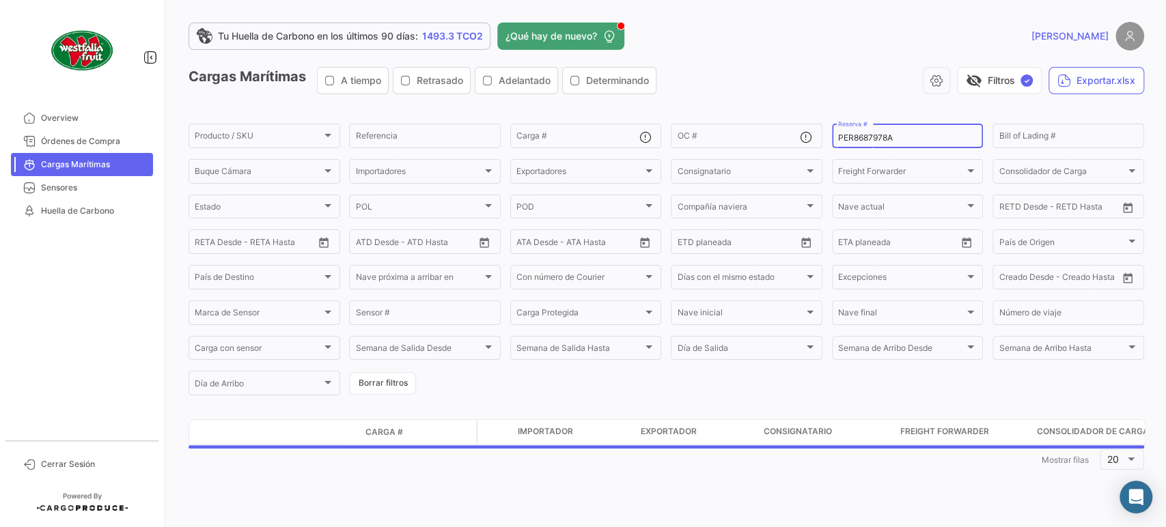
click at [888, 138] on input "PER8687978A" at bounding box center [907, 138] width 139 height 10
paste input "87"
type input "PER8687987A"
click at [1015, 92] on button "visibility_off Filtros ✓" at bounding box center [999, 80] width 85 height 27
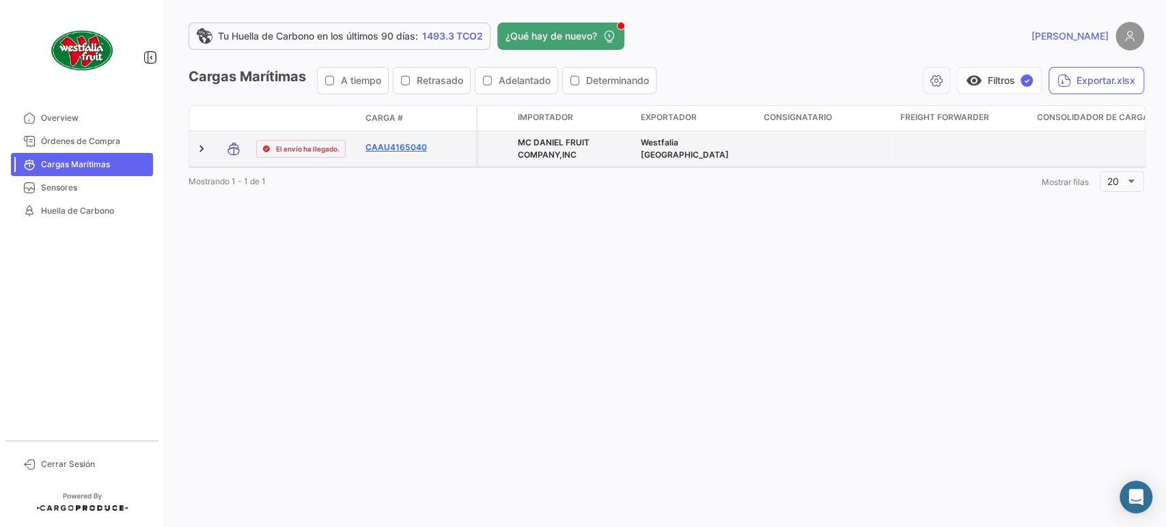
click at [392, 148] on link "CAAU4165040" at bounding box center [401, 147] width 71 height 12
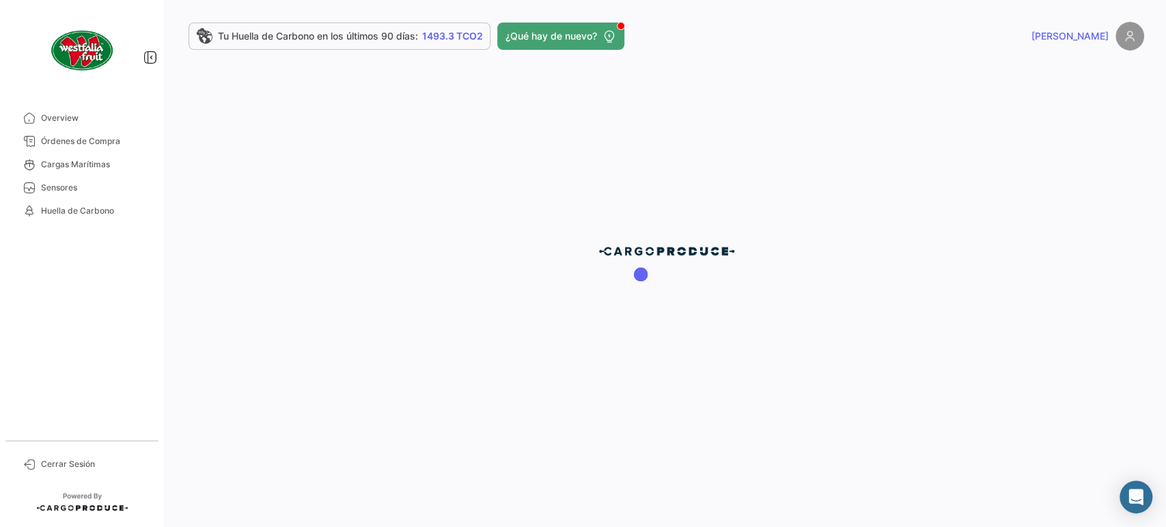
click at [857, 243] on div at bounding box center [667, 263] width 1000 height 527
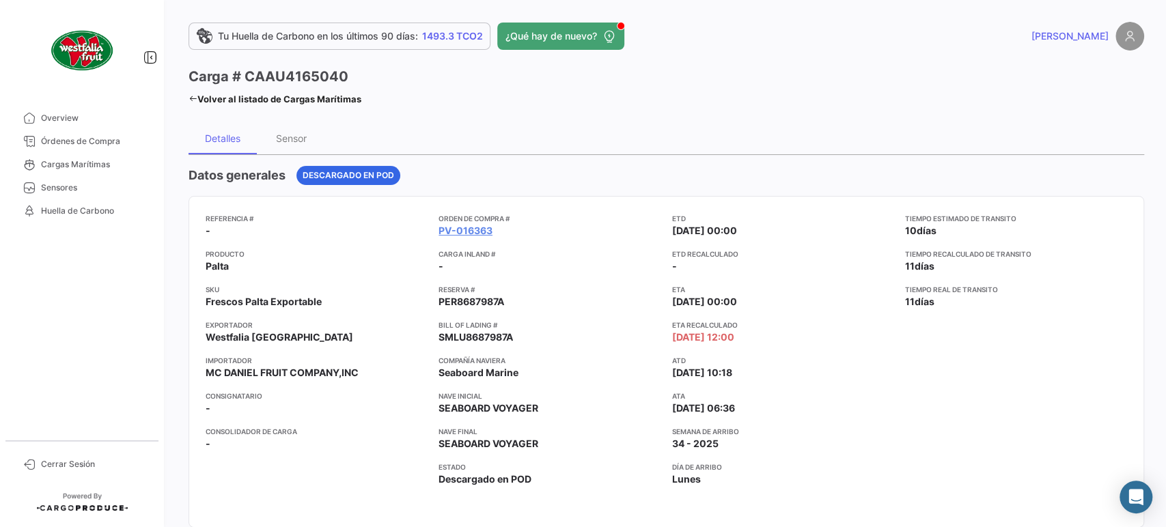
click at [251, 95] on link "Volver al listado de Cargas Marítimas" at bounding box center [275, 99] width 173 height 19
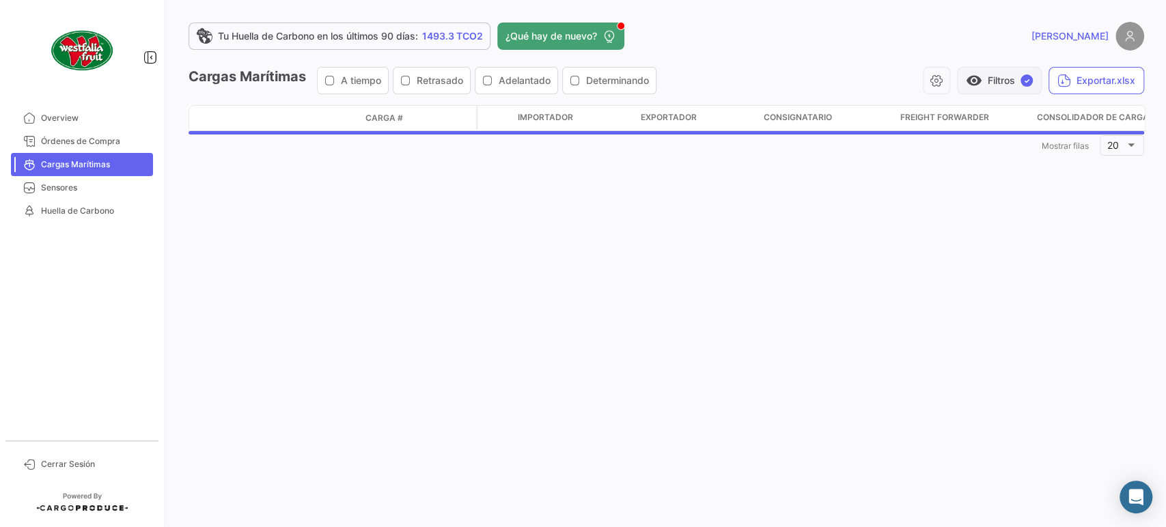
click at [980, 93] on button "visibility Filtros ✓" at bounding box center [999, 80] width 85 height 27
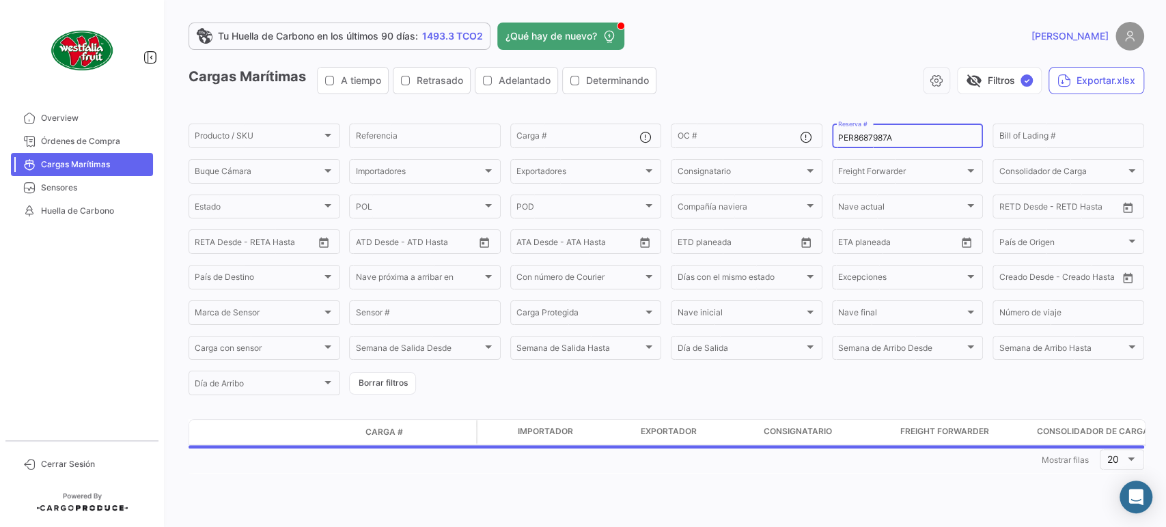
click at [916, 133] on div "PER8687987A Reserva #" at bounding box center [907, 135] width 139 height 27
click at [908, 139] on input "PER8687987A" at bounding box center [907, 138] width 139 height 10
paste input "91735"
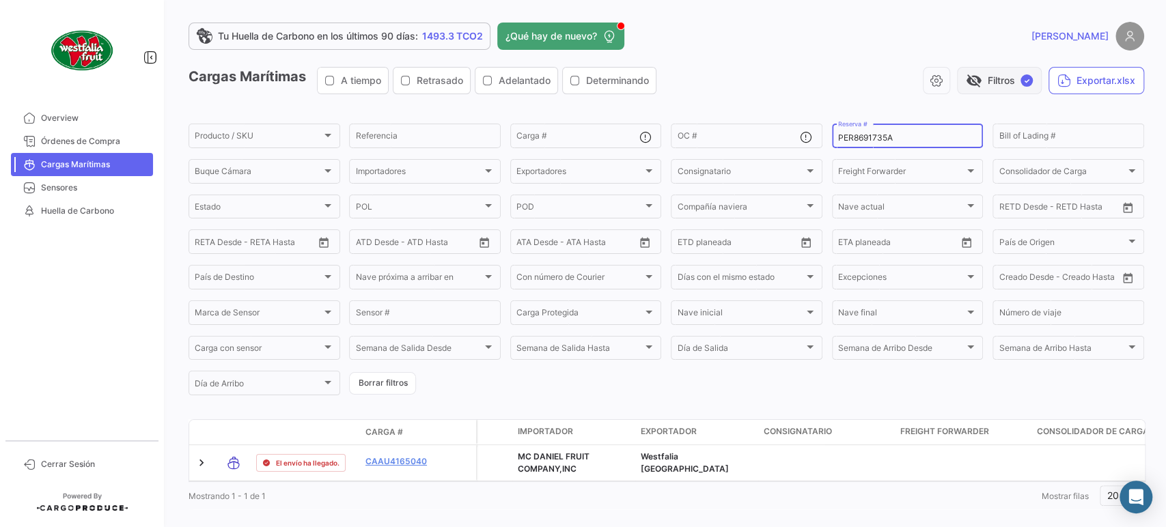
type input "PER8691735A"
click at [971, 86] on span "visibility_off" at bounding box center [974, 80] width 16 height 16
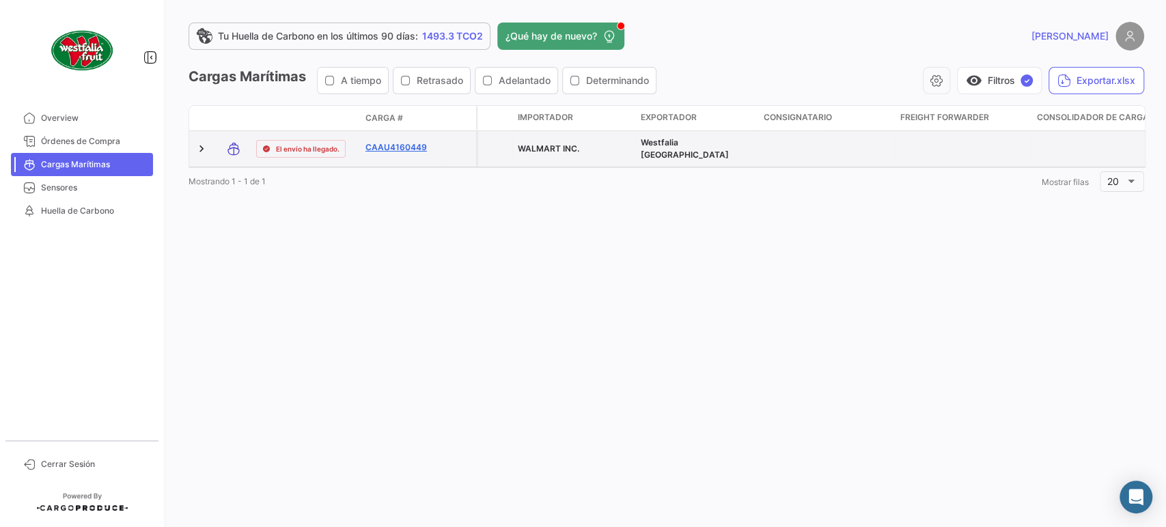
click at [383, 146] on link "CAAU4160449" at bounding box center [401, 147] width 71 height 12
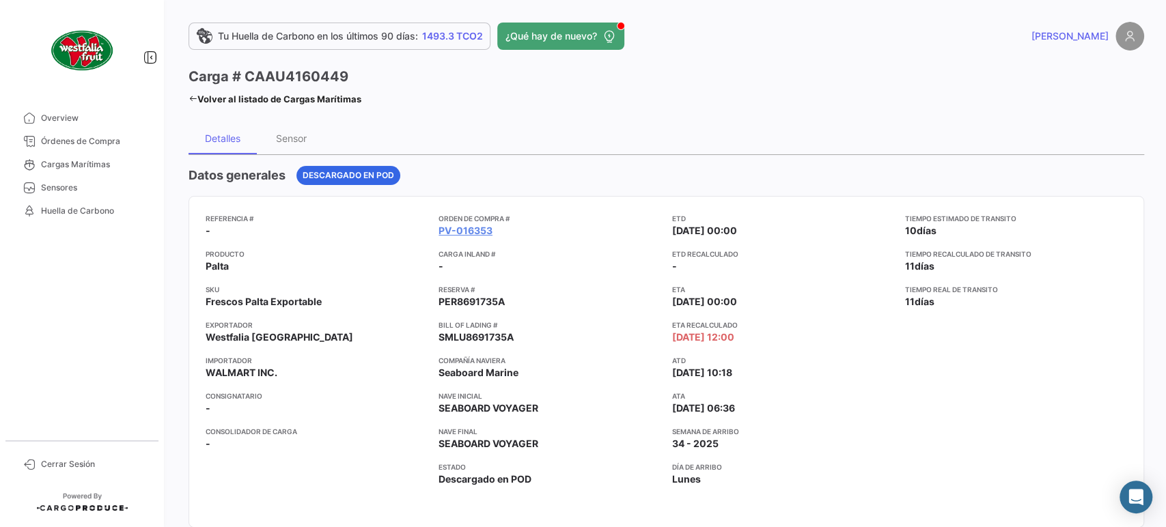
click at [250, 102] on link "Volver al listado de Cargas Marítimas" at bounding box center [275, 99] width 173 height 19
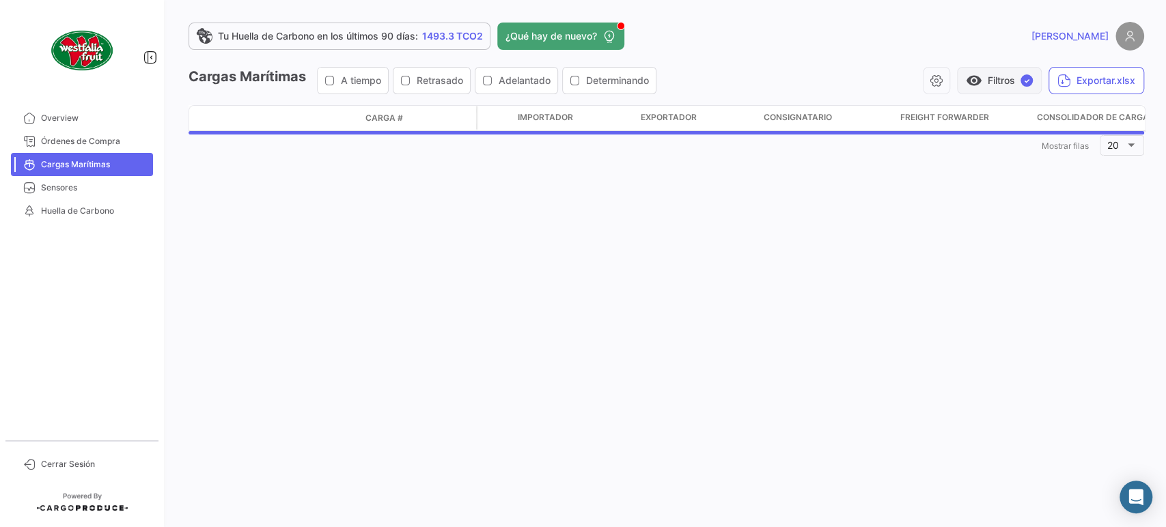
click at [991, 83] on button "visibility Filtros ✓" at bounding box center [999, 80] width 85 height 27
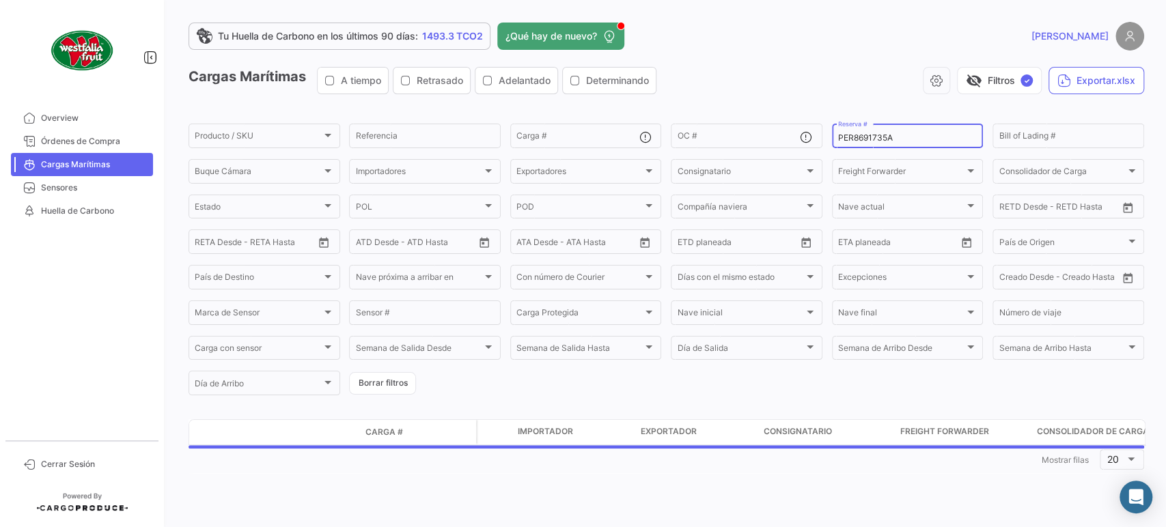
click at [885, 126] on div "PER8691735A Reserva #" at bounding box center [907, 135] width 139 height 27
click at [875, 130] on div "PER8691735A Reserva #" at bounding box center [907, 135] width 139 height 27
click at [867, 139] on input "PER8691735A" at bounding box center [907, 138] width 139 height 10
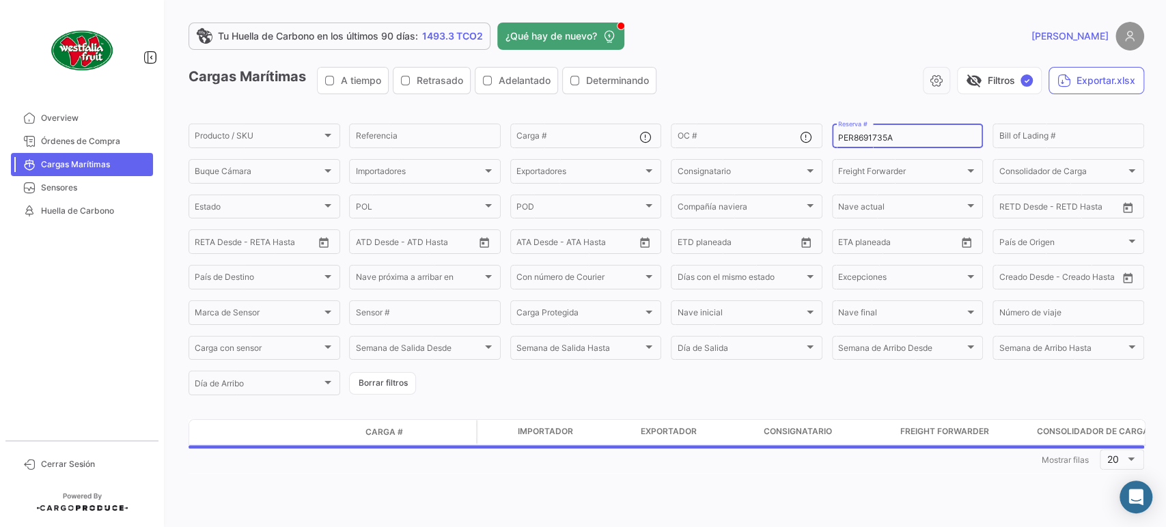
paste input "NL2532001"
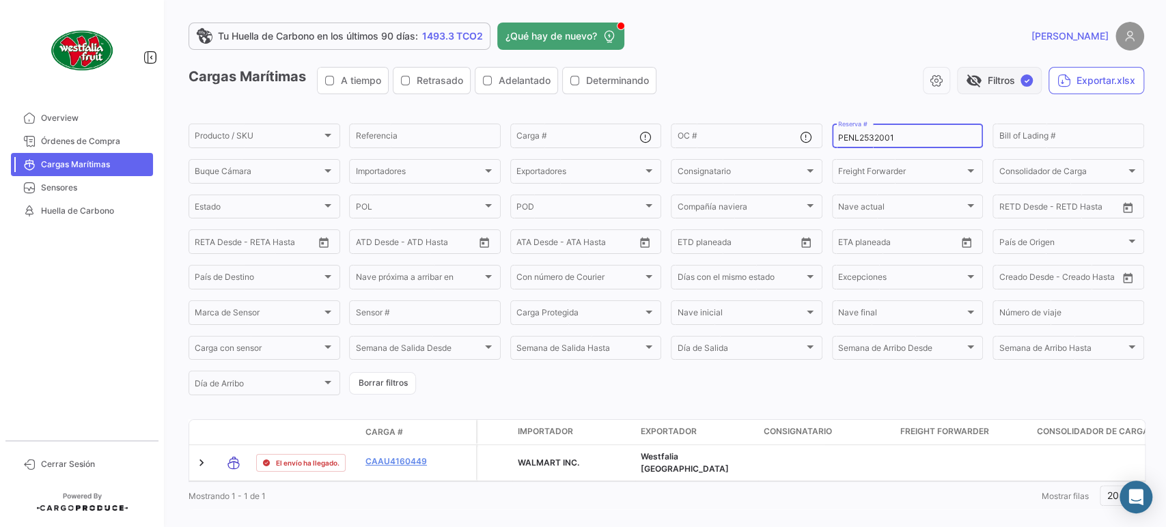
type input "PENL2532001"
click at [989, 81] on button "visibility_off Filtros ✓" at bounding box center [999, 80] width 85 height 27
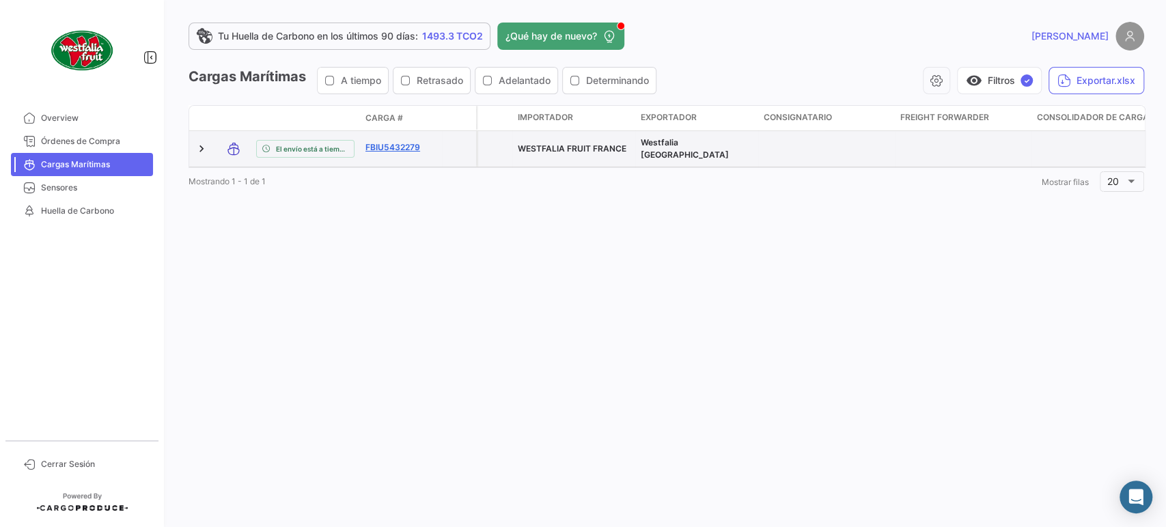
click at [391, 146] on link "FBIU5432279" at bounding box center [401, 147] width 71 height 12
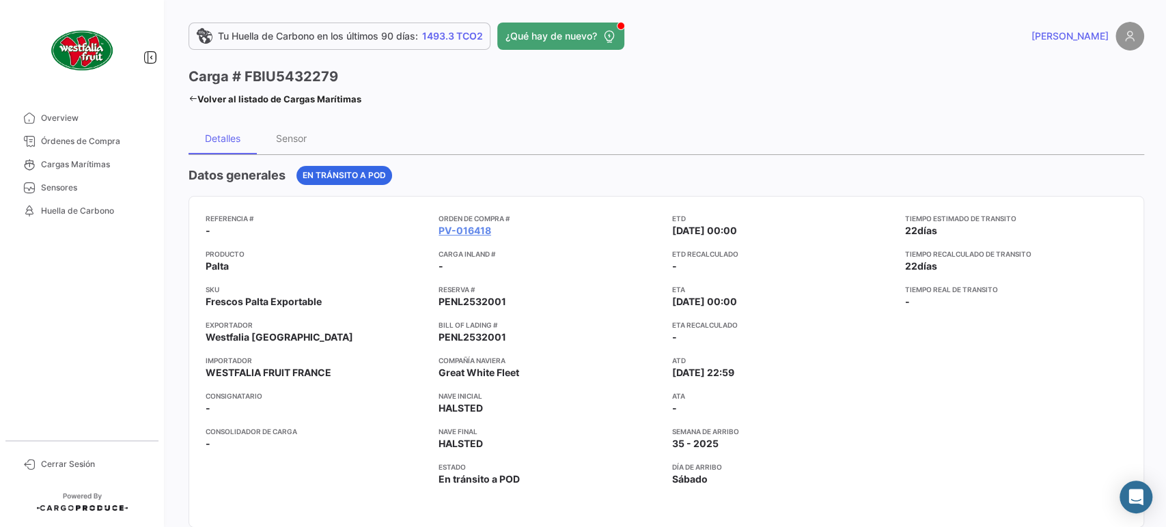
click at [297, 105] on link "Volver al listado de Cargas Marítimas" at bounding box center [275, 99] width 173 height 19
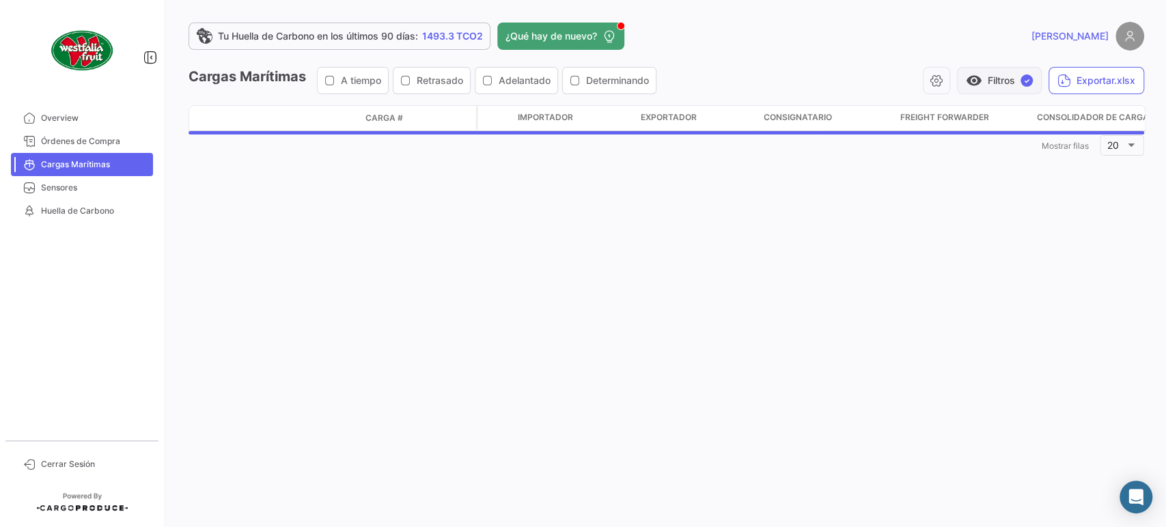
click at [1005, 77] on button "visibility Filtros ✓" at bounding box center [999, 80] width 85 height 27
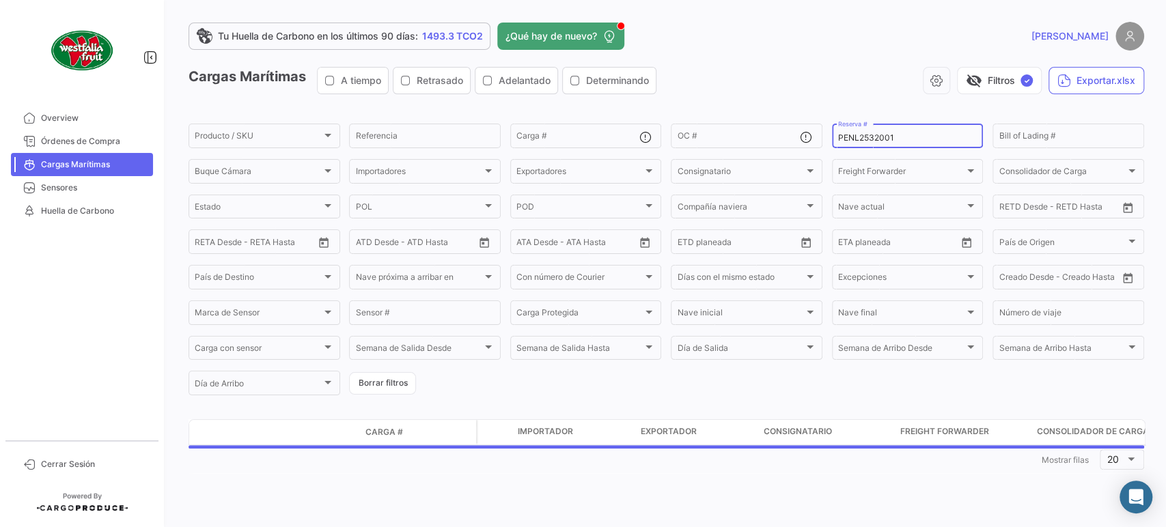
click at [870, 142] on input "PENL2532001" at bounding box center [907, 138] width 139 height 10
paste input "MBM230046426"
type input "MBM230046426"
click at [996, 92] on button "visibility_off Filtros ✓" at bounding box center [999, 80] width 85 height 27
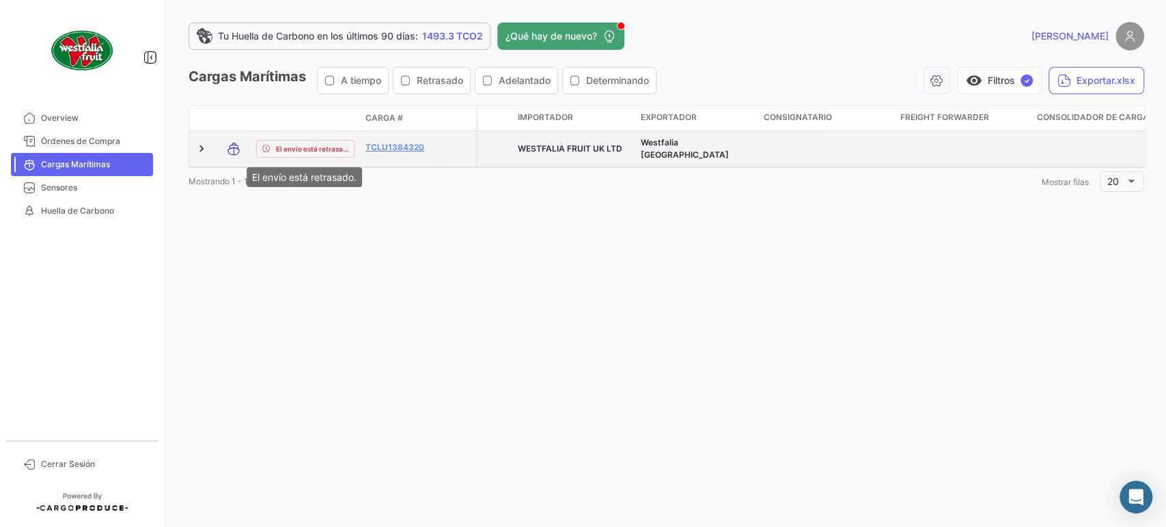
click at [332, 146] on span "El envío está retrasado." at bounding box center [312, 148] width 72 height 11
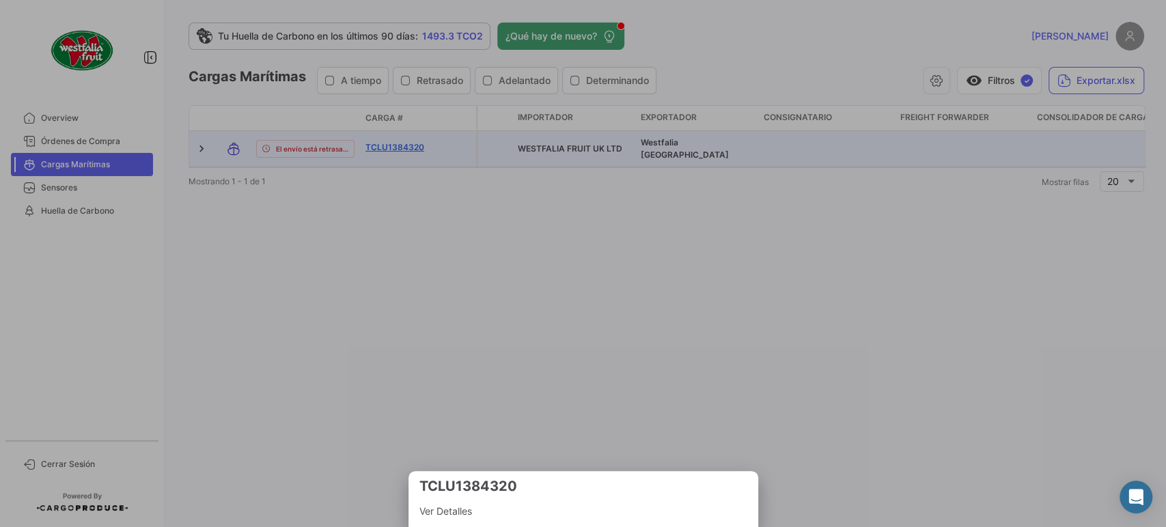
click at [377, 141] on div at bounding box center [583, 263] width 1166 height 527
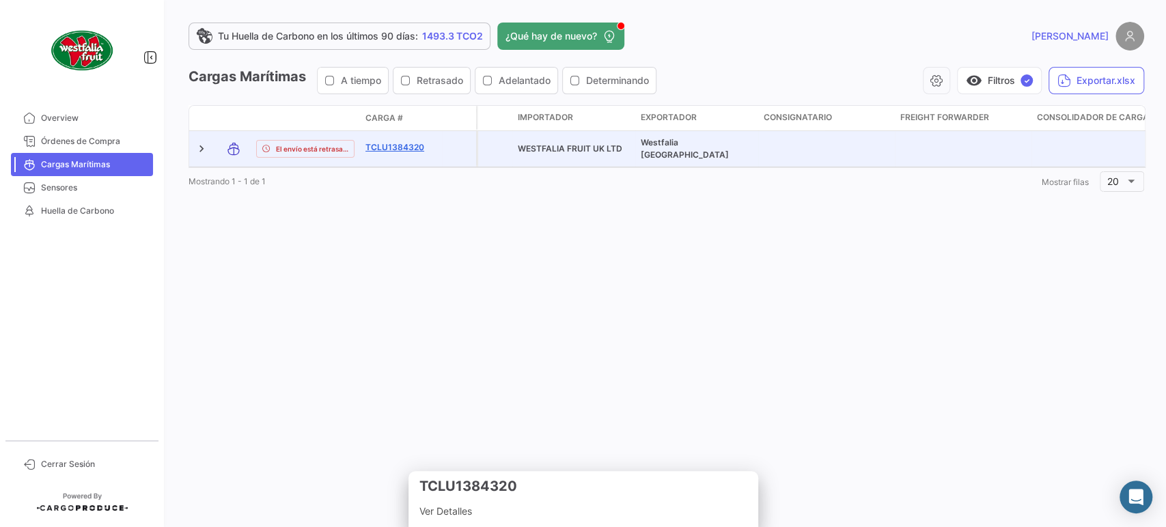
click at [378, 142] on link "TCLU1384320" at bounding box center [401, 147] width 71 height 12
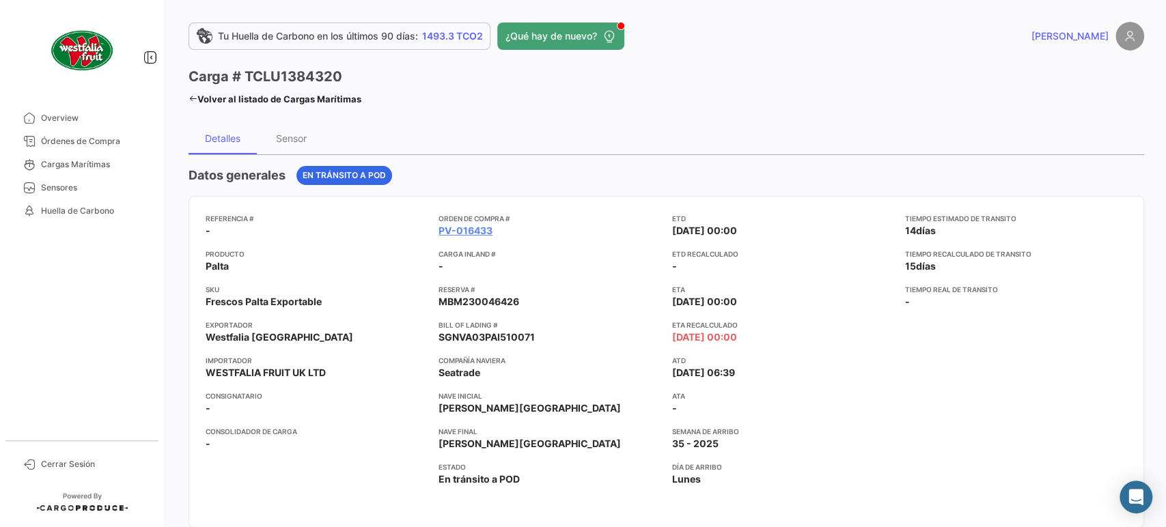
click at [280, 92] on link "Volver al listado de Cargas Marítimas" at bounding box center [275, 99] width 173 height 19
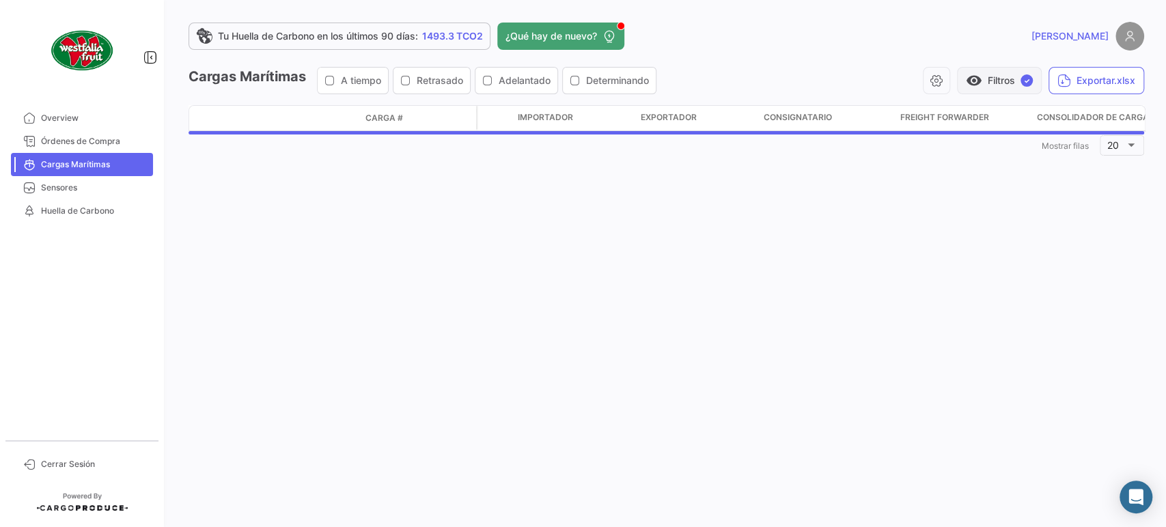
click at [976, 85] on span "visibility" at bounding box center [974, 80] width 16 height 16
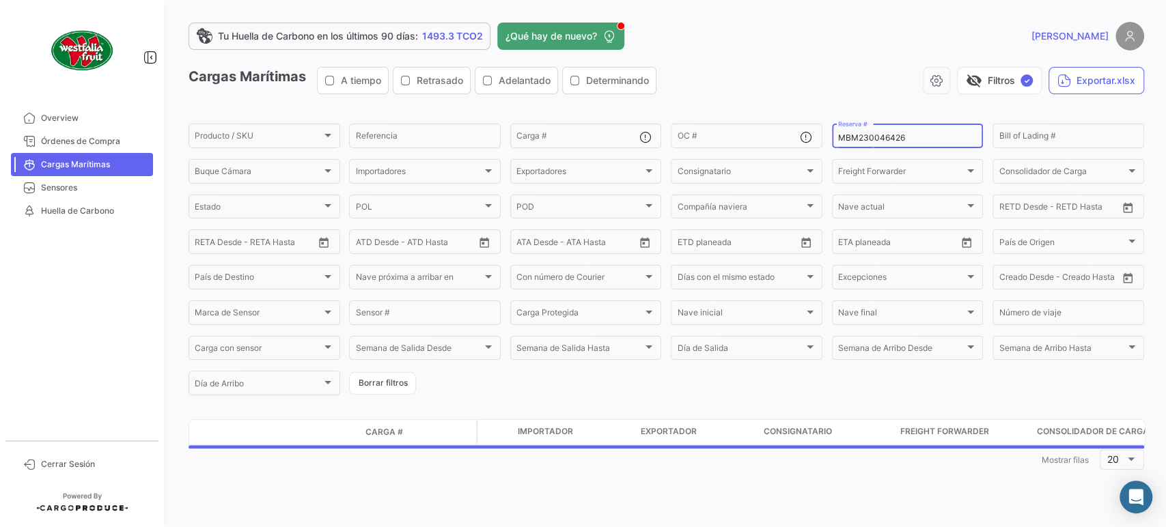
click at [879, 131] on div "MBM230046426 Reserva #" at bounding box center [907, 135] width 139 height 27
click at [878, 136] on input "MBM230046426" at bounding box center [907, 138] width 139 height 10
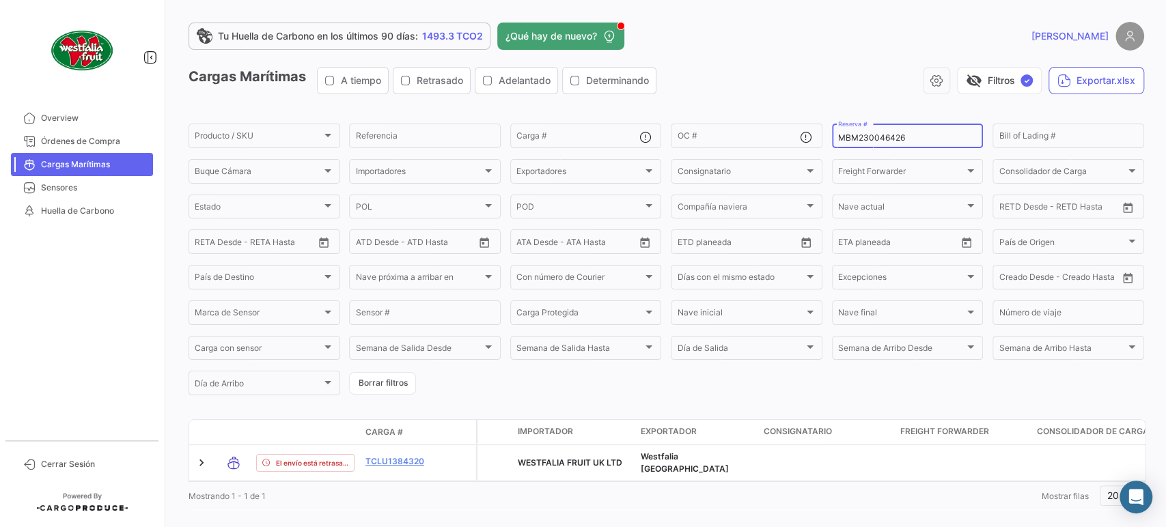
click at [878, 136] on input "MBM230046426" at bounding box center [907, 138] width 139 height 10
paste input
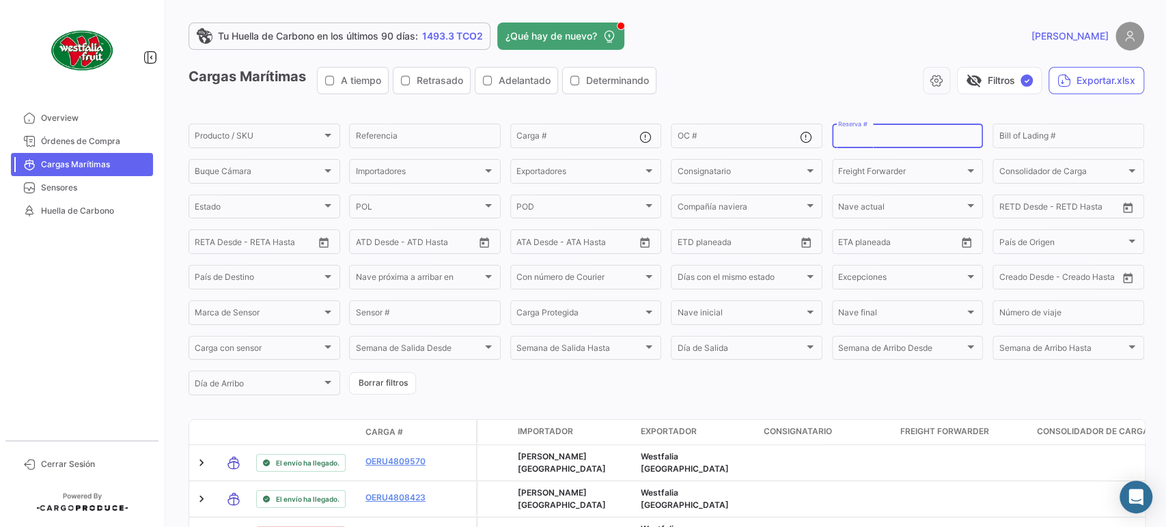
paste input "MBM230051420"
type input "MBM230051420"
click at [985, 86] on button "visibility_off Filtros ✓" at bounding box center [999, 80] width 85 height 27
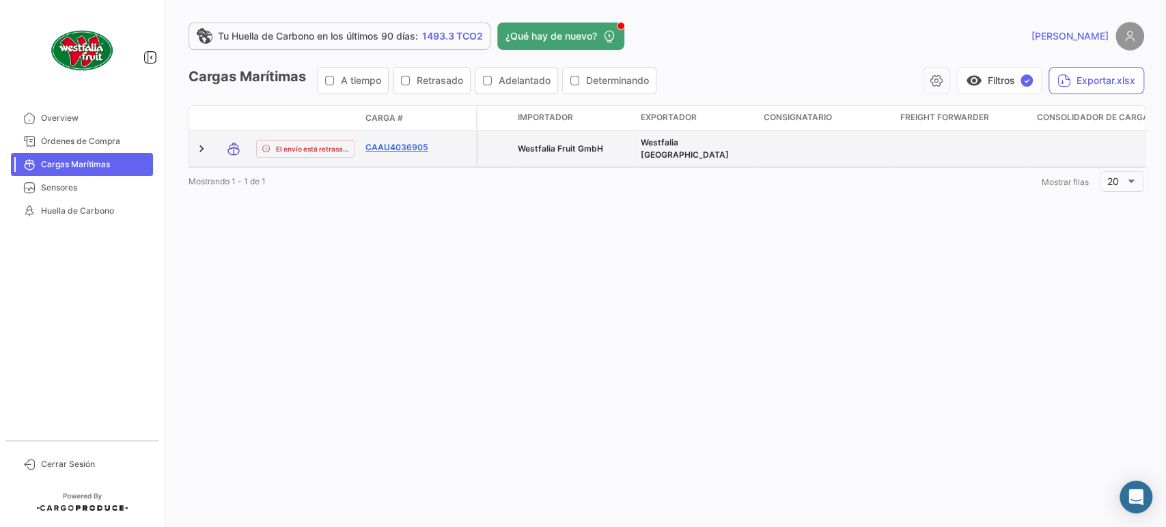
click at [394, 146] on link "CAAU4036905" at bounding box center [401, 147] width 71 height 12
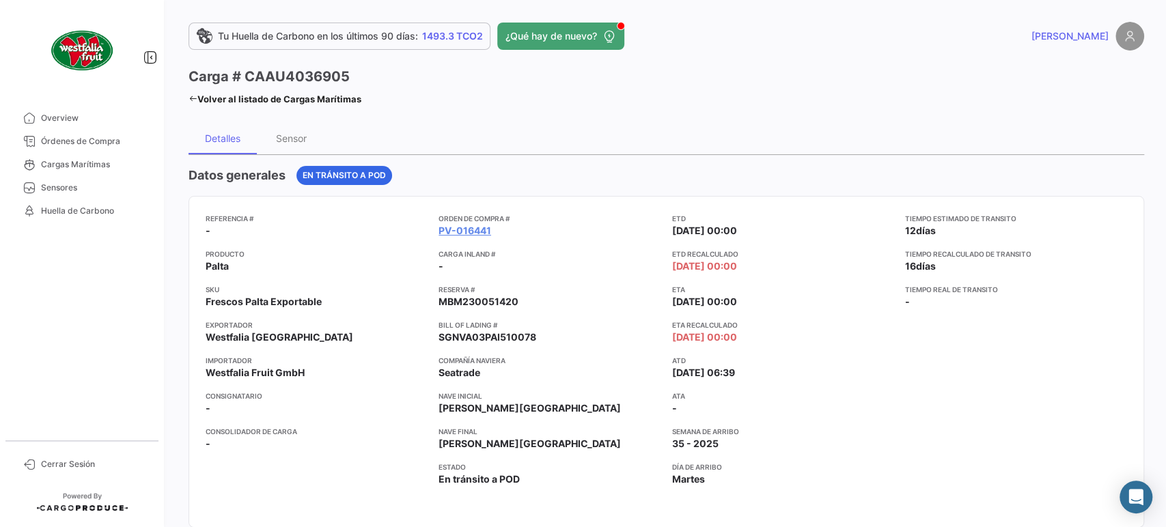
click at [241, 88] on div "Volver al listado de Cargas Marítimas" at bounding box center [275, 97] width 173 height 23
click at [235, 97] on link "Volver al listado de Cargas Marítimas" at bounding box center [275, 99] width 173 height 19
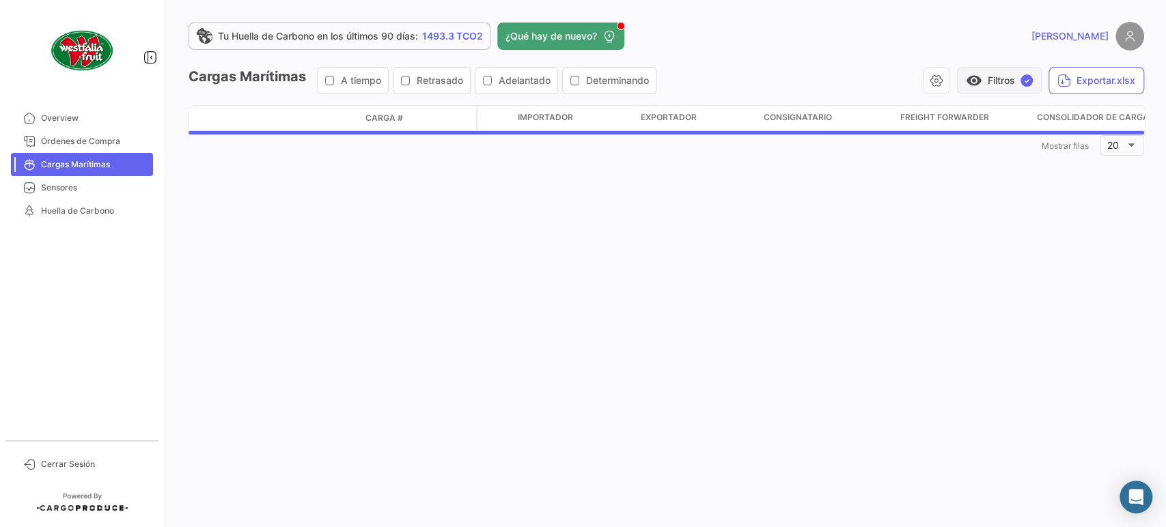
click at [1019, 90] on button "visibility Filtros ✓" at bounding box center [999, 80] width 85 height 27
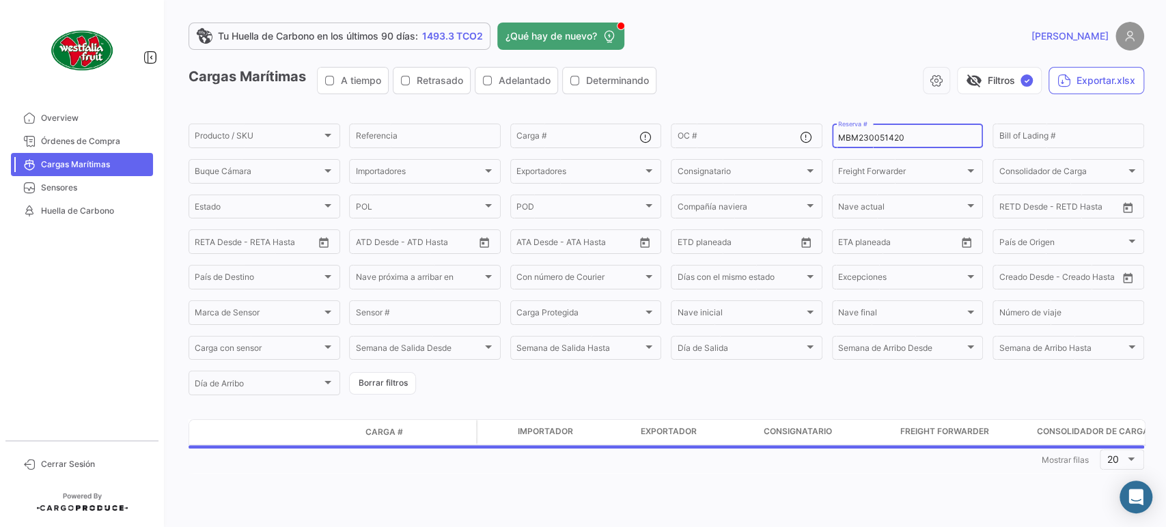
click at [875, 147] on div "MBM230051420 Reserva #" at bounding box center [907, 135] width 139 height 27
click at [877, 140] on input "MBM230051420" at bounding box center [907, 138] width 139 height 10
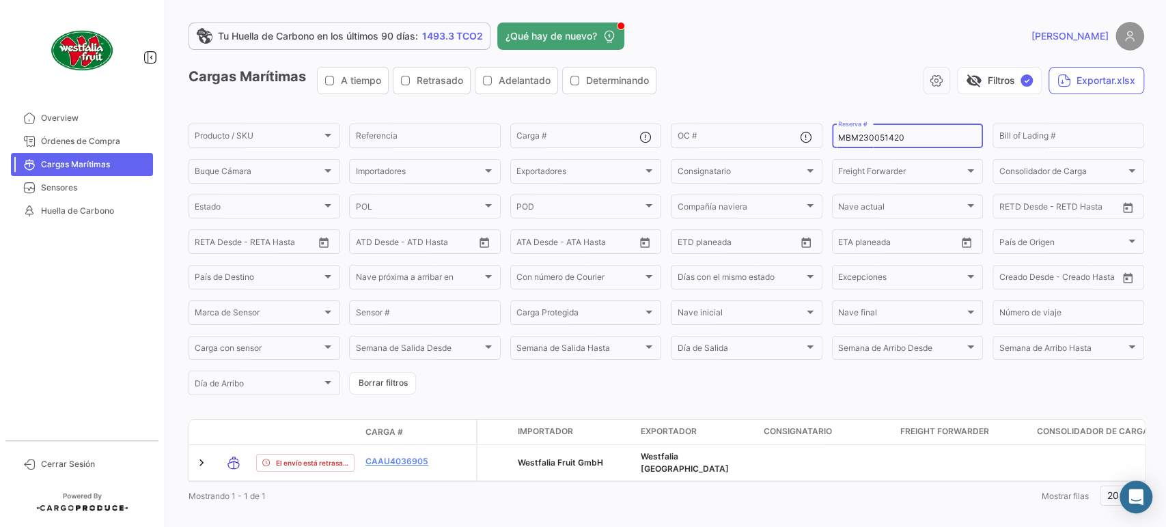
paste input "BN56356"
type input "BN56356"
click at [995, 86] on button "visibility_off Filtros ✓" at bounding box center [999, 80] width 85 height 27
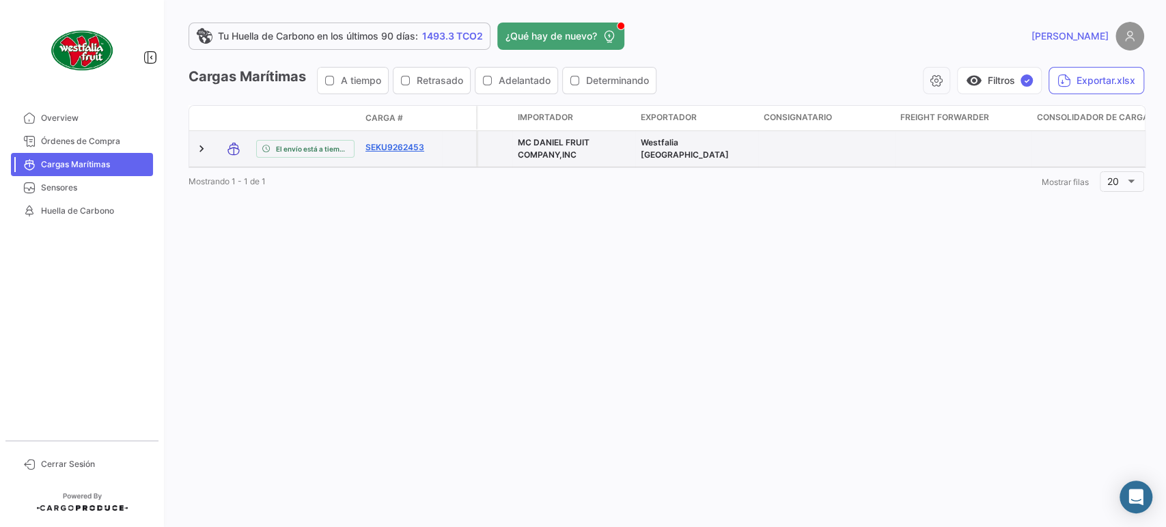
click at [403, 141] on link "SEKU9262453" at bounding box center [401, 147] width 71 height 12
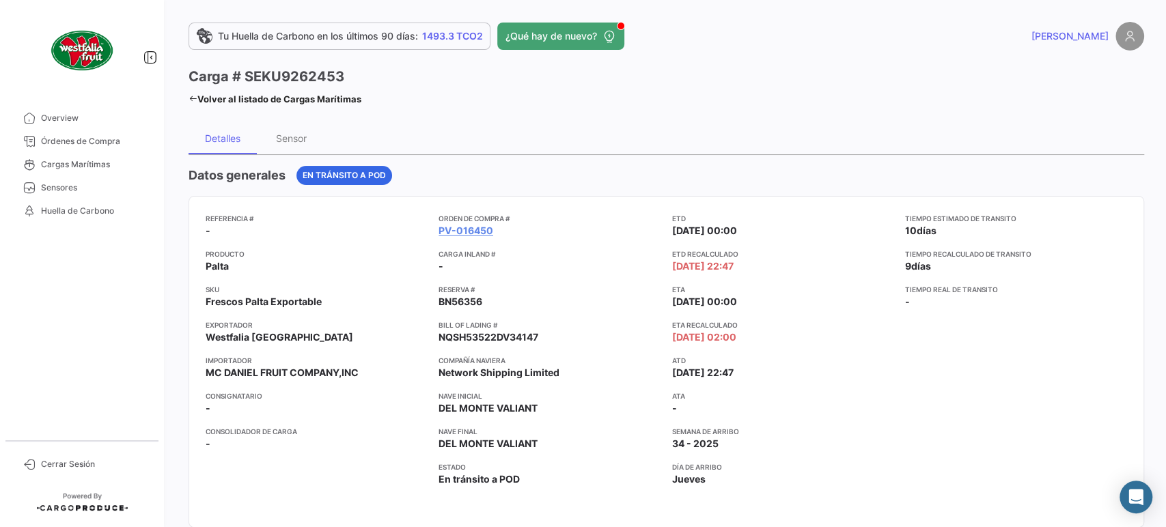
click at [840, 240] on div "ETD [DATE] 00:00 ETD Recalculado [DATE] 22:47 ETA [DATE] 00:00 ETA Recalculado …" at bounding box center [783, 362] width 222 height 298
click at [306, 100] on link "Volver al listado de Cargas Marítimas" at bounding box center [275, 99] width 173 height 19
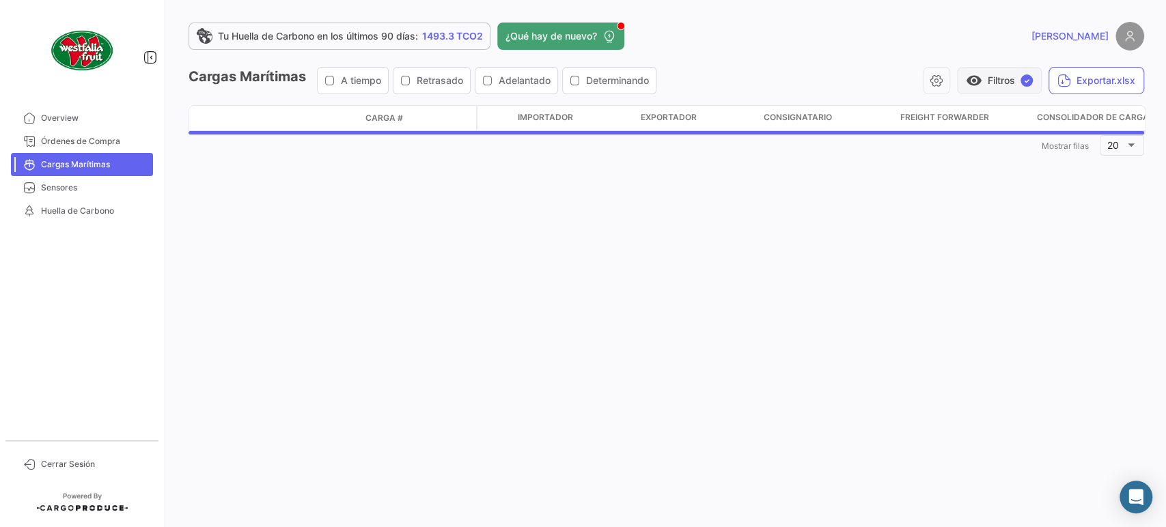
click at [990, 72] on button "visibility Filtros ✓" at bounding box center [999, 80] width 85 height 27
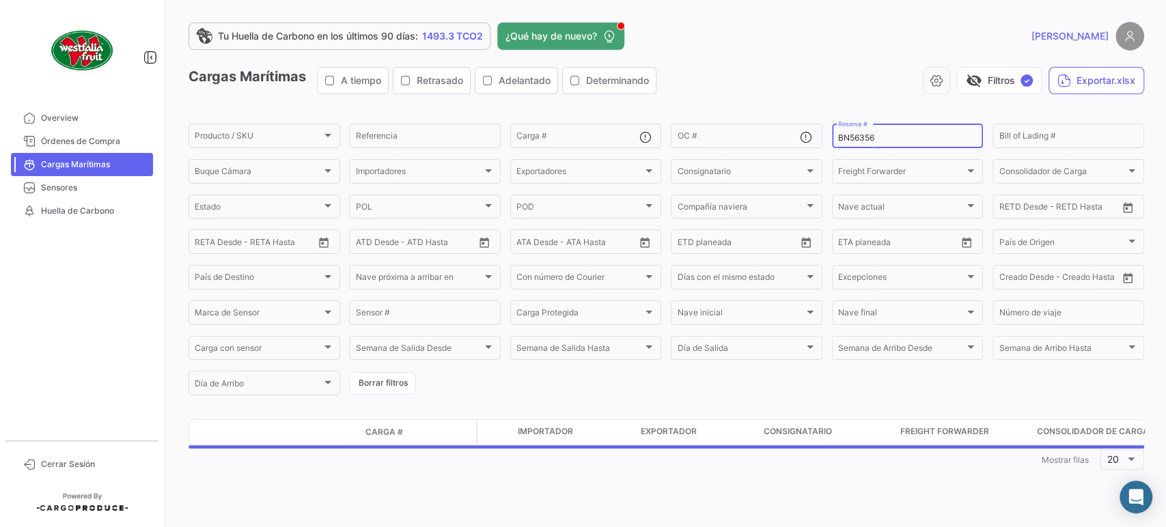
click at [856, 140] on input "BN56356" at bounding box center [907, 138] width 139 height 10
paste input "751500056684"
type input "751500056684"
click at [1002, 81] on button "visibility_off Filtros ✓" at bounding box center [999, 80] width 85 height 27
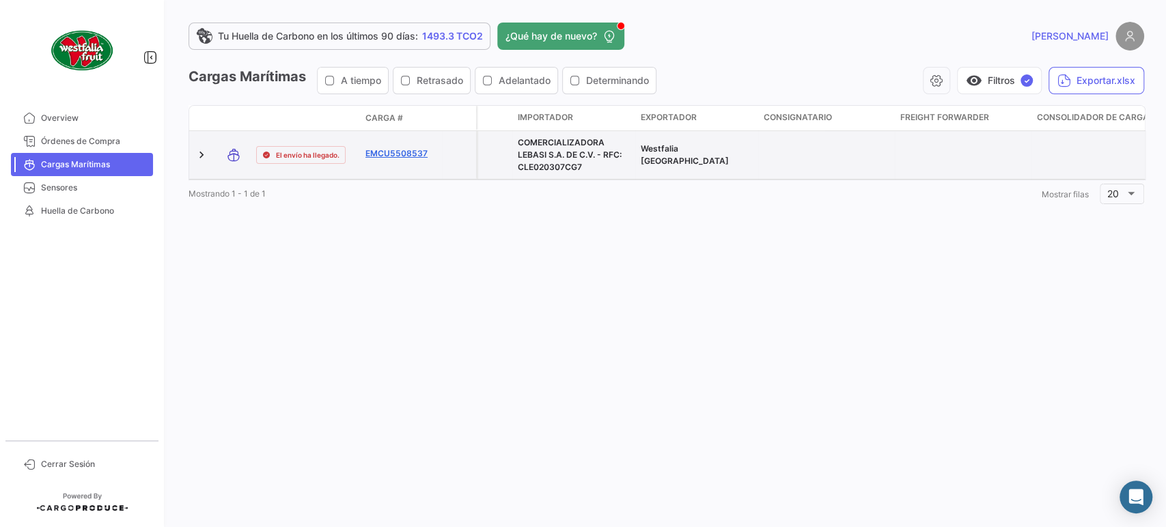
click at [405, 155] on link "EMCU5508537" at bounding box center [401, 154] width 71 height 12
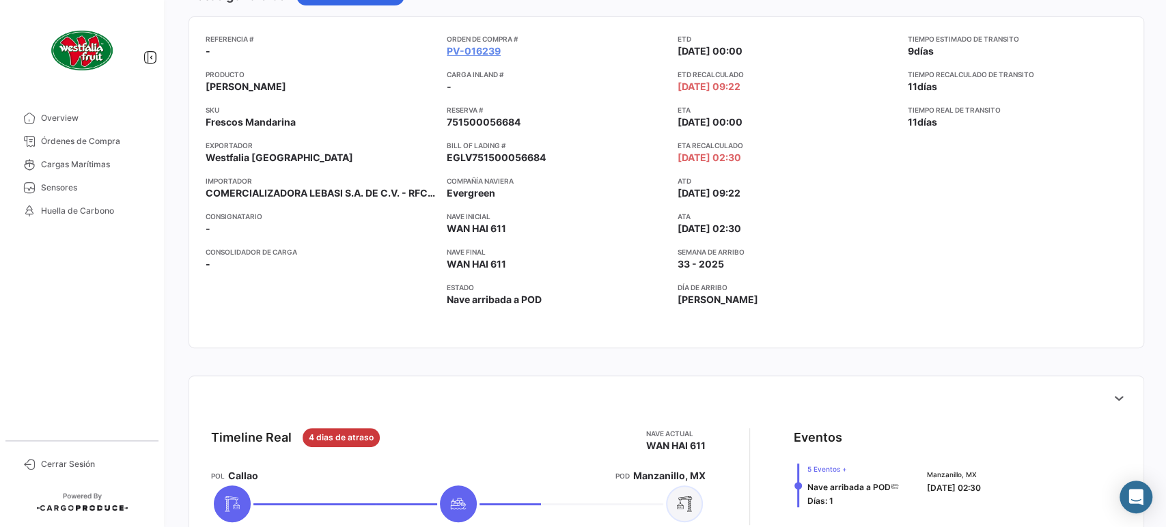
scroll to position [228, 0]
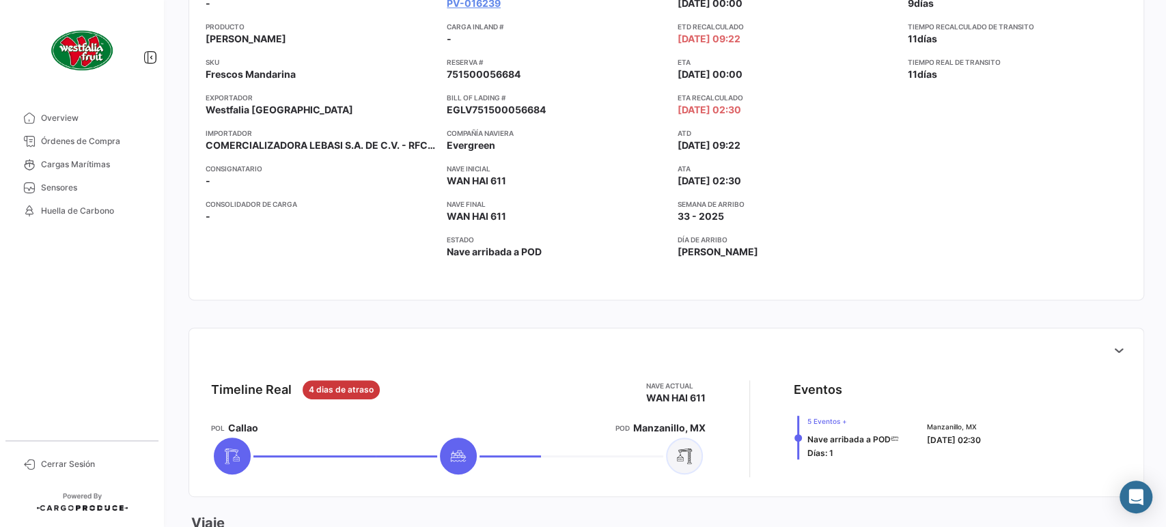
click at [462, 175] on span "WAN HAI 611" at bounding box center [476, 181] width 59 height 14
copy span "WAN HAI 611"
